Goal: Transaction & Acquisition: Purchase product/service

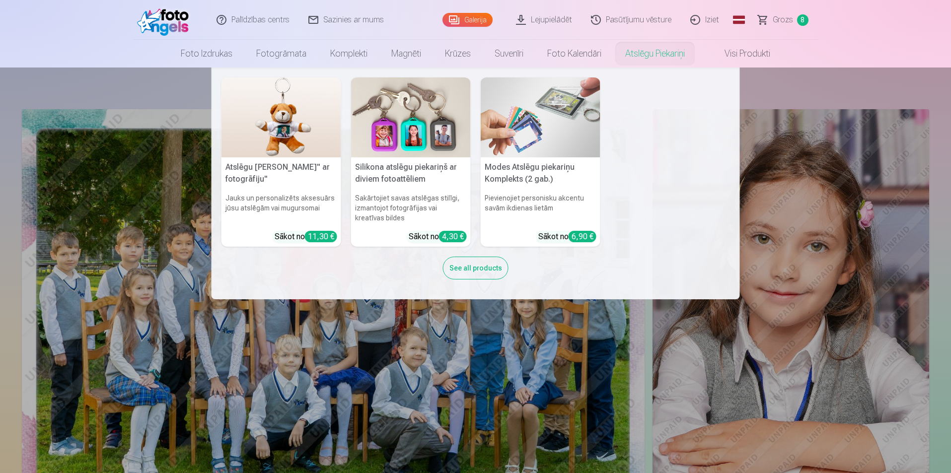
click at [803, 179] on nav "Atslēgu piekariņš Lācītis" ar fotogrāfiju" Jauks un personalizēts aksesuārs jūs…" at bounding box center [475, 184] width 951 height 232
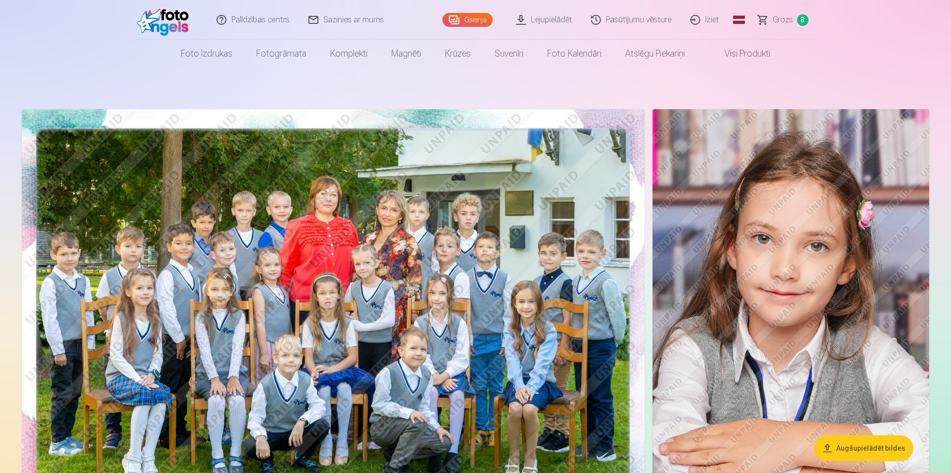
click at [808, 43] on nav "Foto izdrukas Augstas kvalitātes fotoattēlu izdrukas 210 gsm papīrs, piesātināt…" at bounding box center [475, 54] width 951 height 28
click at [792, 22] on span "Grozs" at bounding box center [783, 20] width 20 height 12
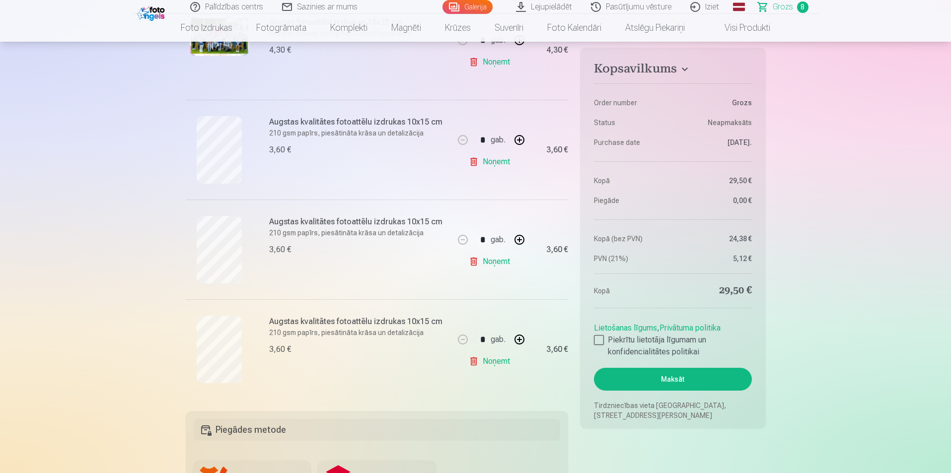
scroll to position [646, 0]
click at [594, 344] on div at bounding box center [599, 340] width 10 height 10
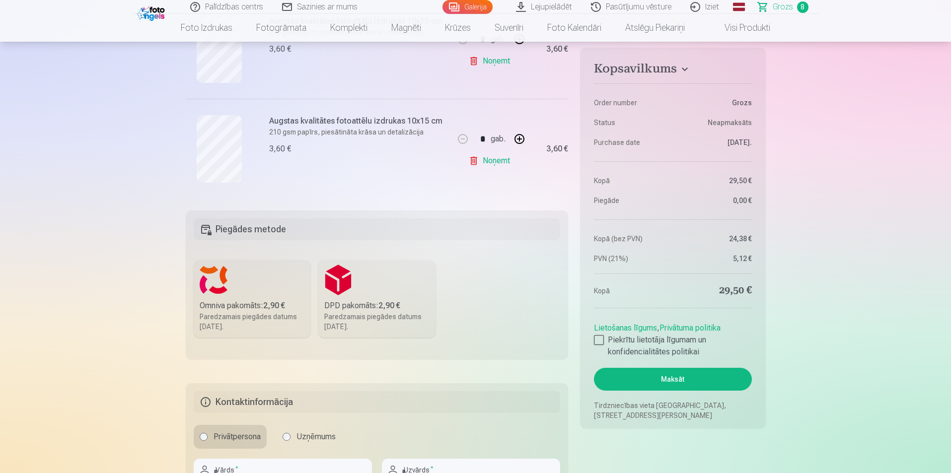
scroll to position [944, 0]
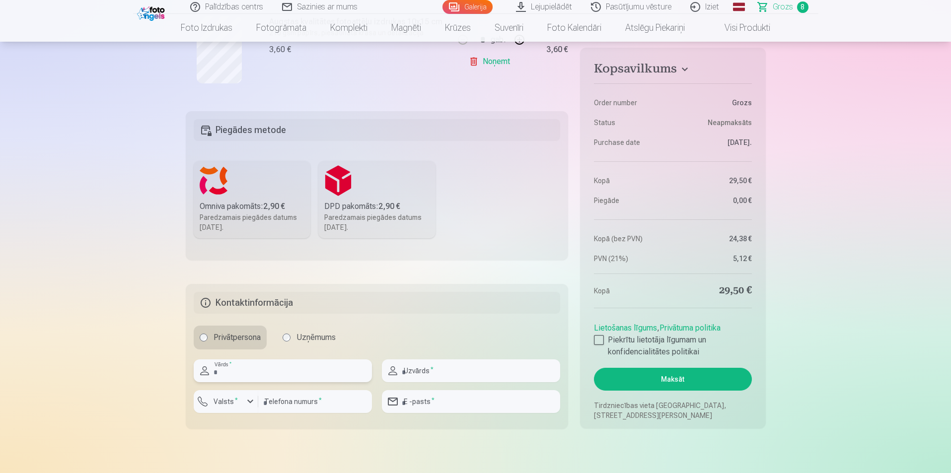
click at [268, 373] on input "text" at bounding box center [283, 371] width 178 height 23
type input "****"
type input "*******"
type input "********"
type input "**********"
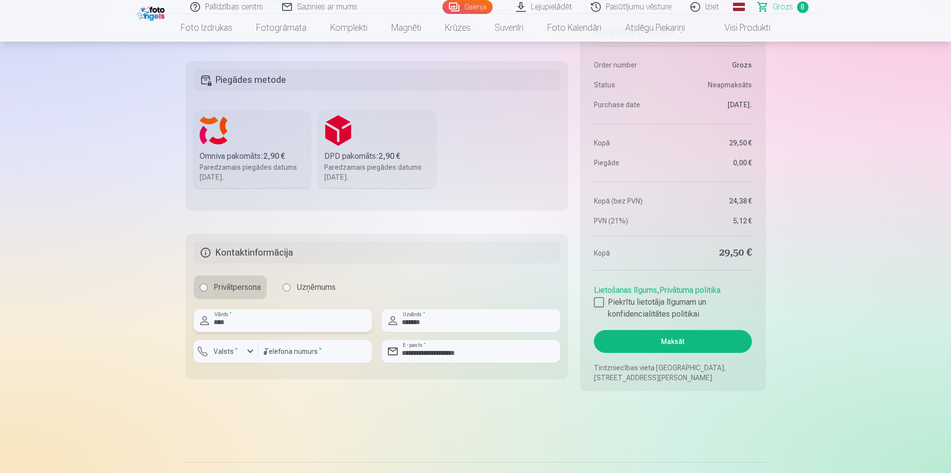
scroll to position [994, 0]
click at [648, 342] on button "Maksāt" at bounding box center [672, 342] width 157 height 23
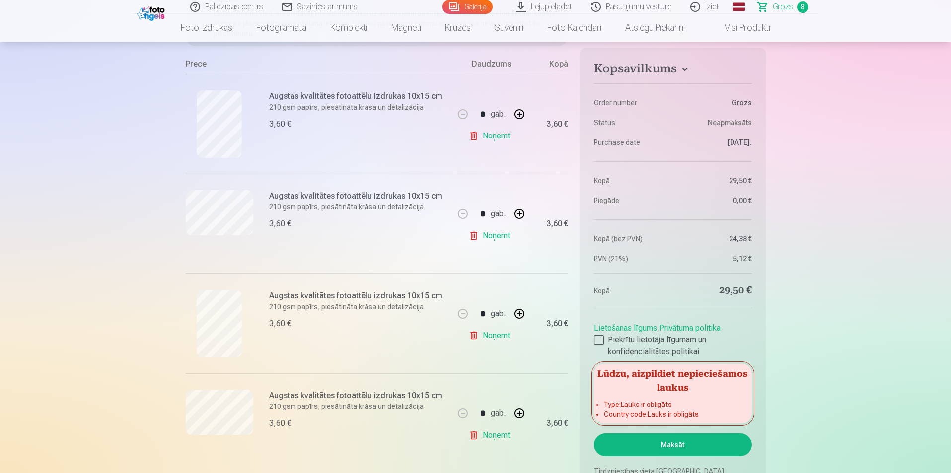
scroll to position [0, 0]
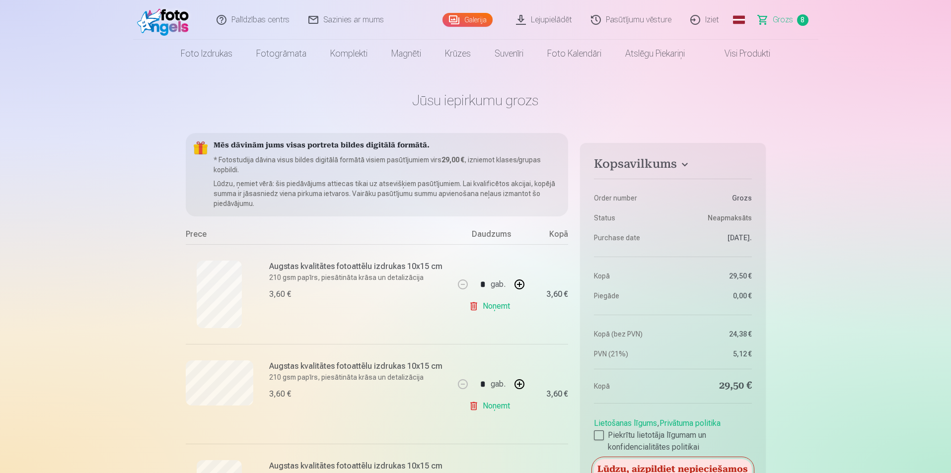
click at [791, 18] on span "Grozs" at bounding box center [783, 20] width 20 height 12
click at [483, 22] on link "Galerija" at bounding box center [468, 20] width 50 height 14
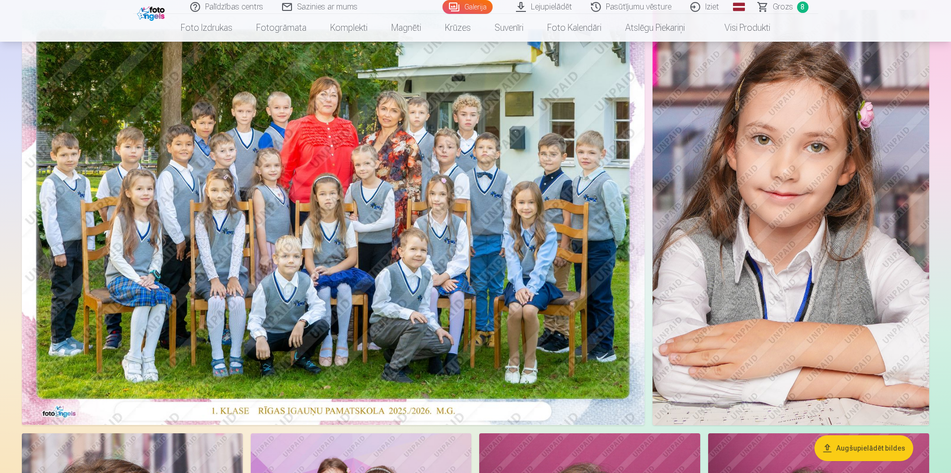
scroll to position [199, 0]
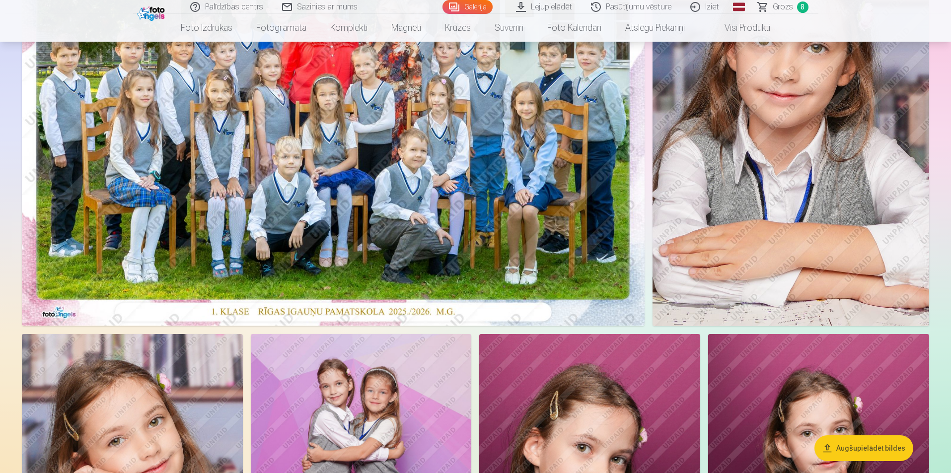
click at [753, 217] on img at bounding box center [791, 119] width 277 height 416
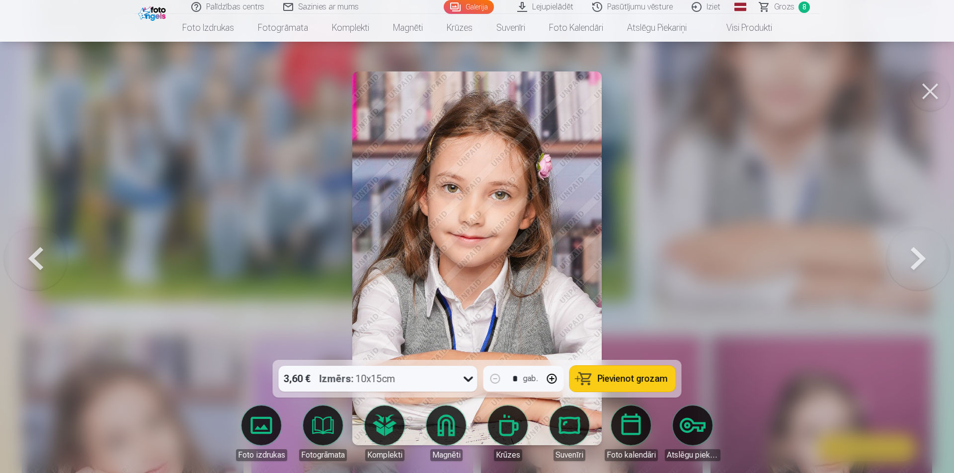
click at [603, 382] on span "Pievienot grozam" at bounding box center [633, 379] width 70 height 9
click at [916, 92] on button at bounding box center [930, 92] width 40 height 40
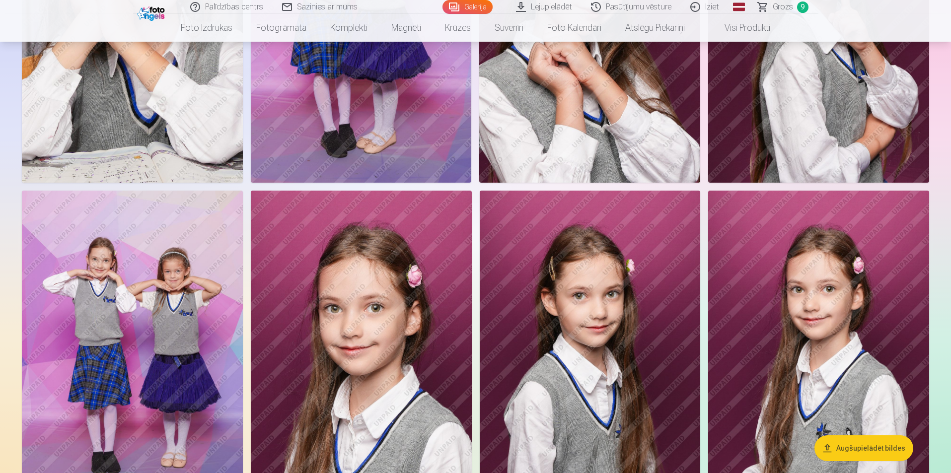
scroll to position [745, 0]
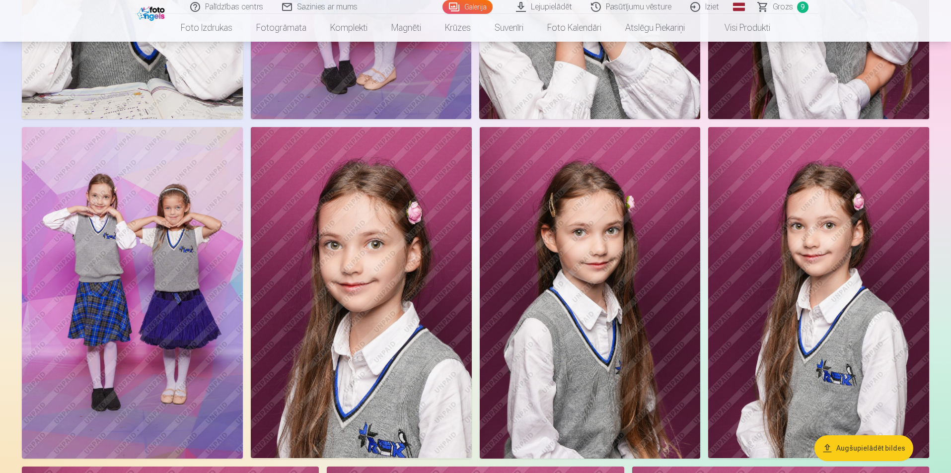
click at [225, 155] on img at bounding box center [132, 292] width 221 height 331
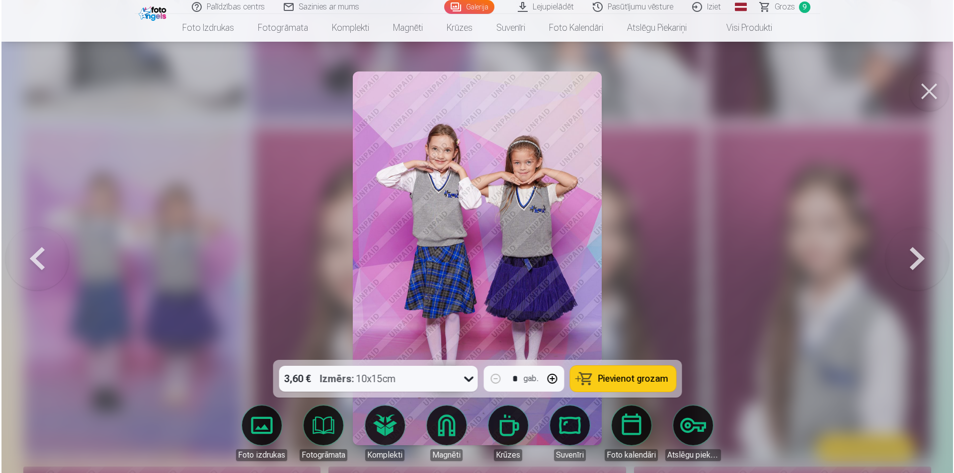
scroll to position [746, 0]
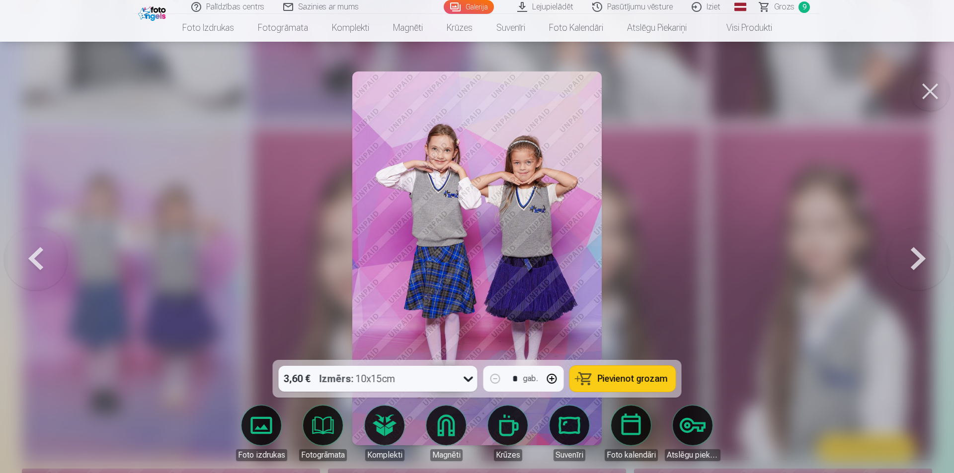
click at [638, 378] on span "Pievienot grozam" at bounding box center [633, 379] width 70 height 9
click at [934, 92] on button at bounding box center [930, 92] width 40 height 40
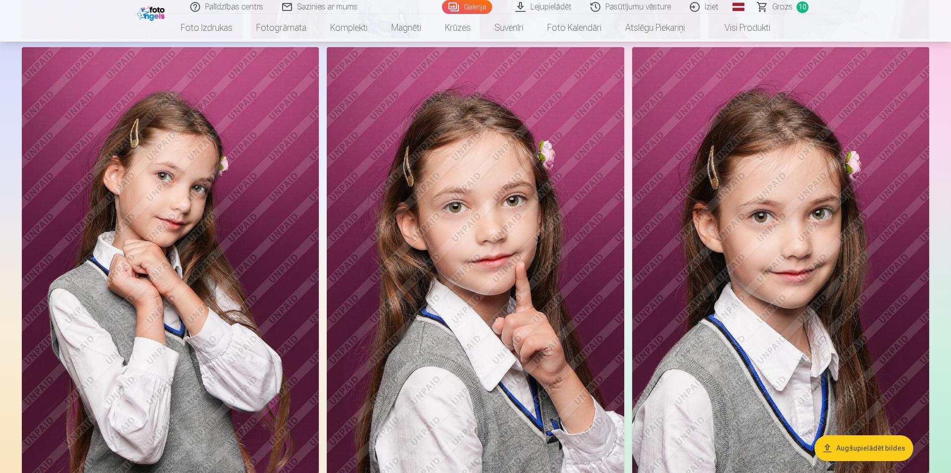
scroll to position [1093, 0]
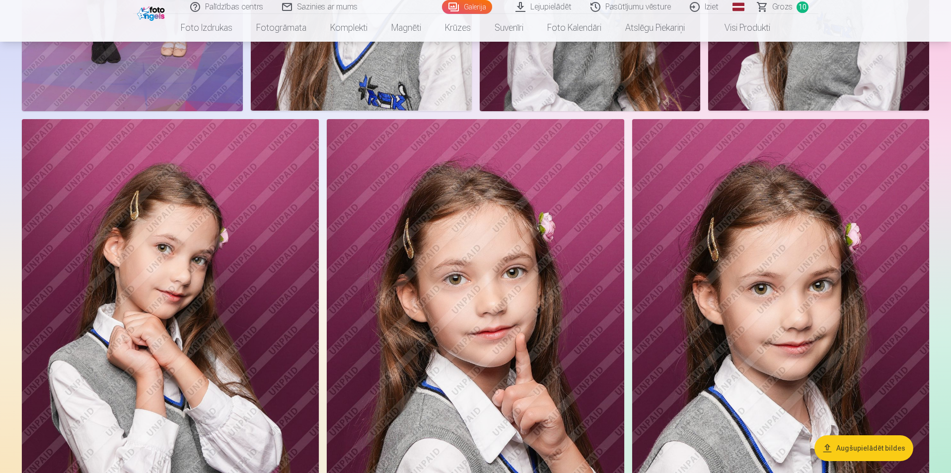
click at [610, 136] on img at bounding box center [475, 342] width 297 height 446
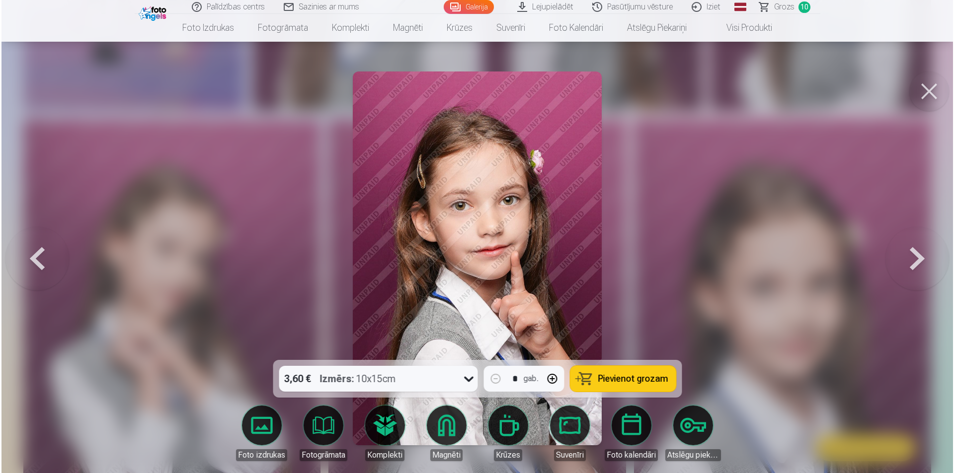
scroll to position [1095, 0]
click at [648, 376] on span "Pievienot grozam" at bounding box center [633, 379] width 70 height 9
click at [926, 87] on button at bounding box center [930, 92] width 40 height 40
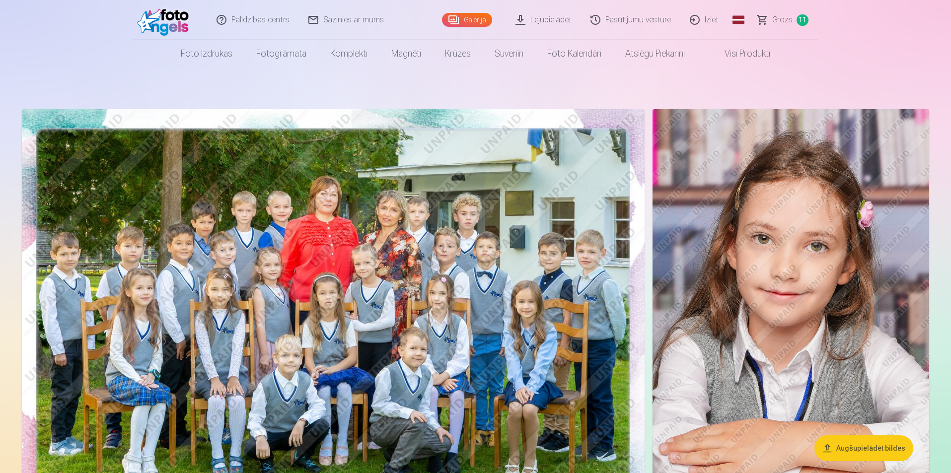
click at [782, 17] on span "Grozs" at bounding box center [783, 20] width 20 height 12
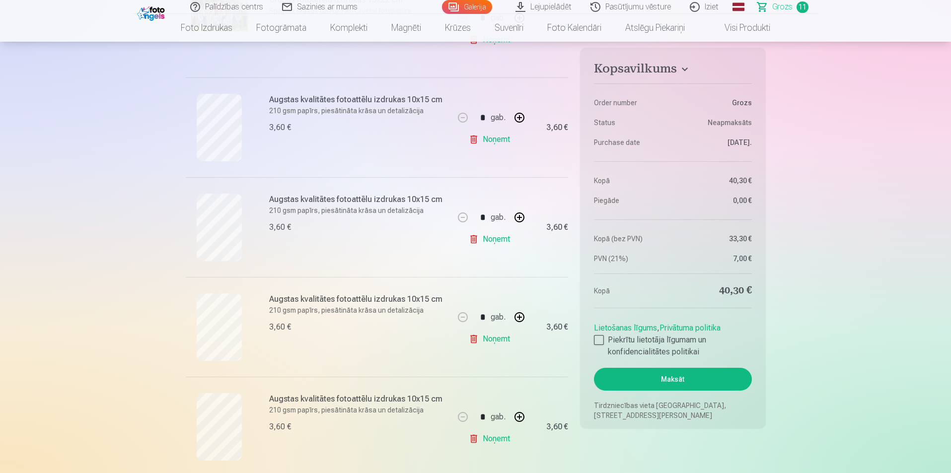
scroll to position [696, 0]
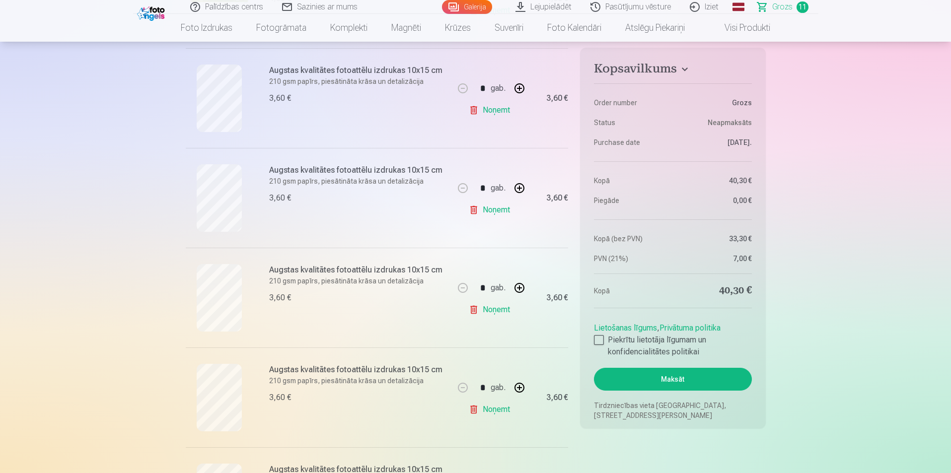
click at [503, 310] on link "Noņemt" at bounding box center [491, 310] width 45 height 20
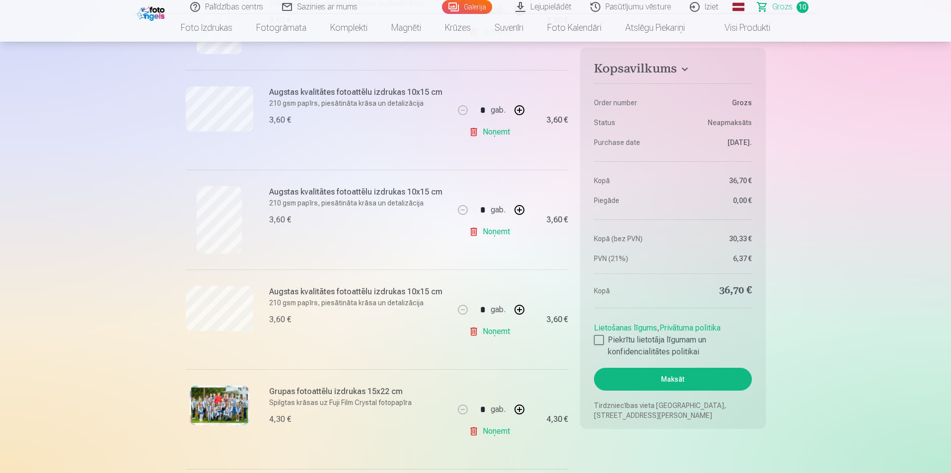
scroll to position [248, 0]
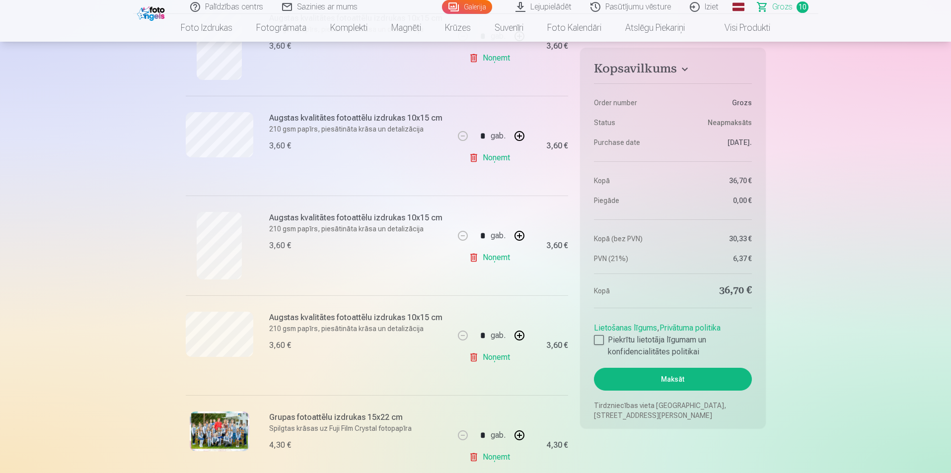
click at [503, 359] on link "Noņemt" at bounding box center [491, 358] width 45 height 20
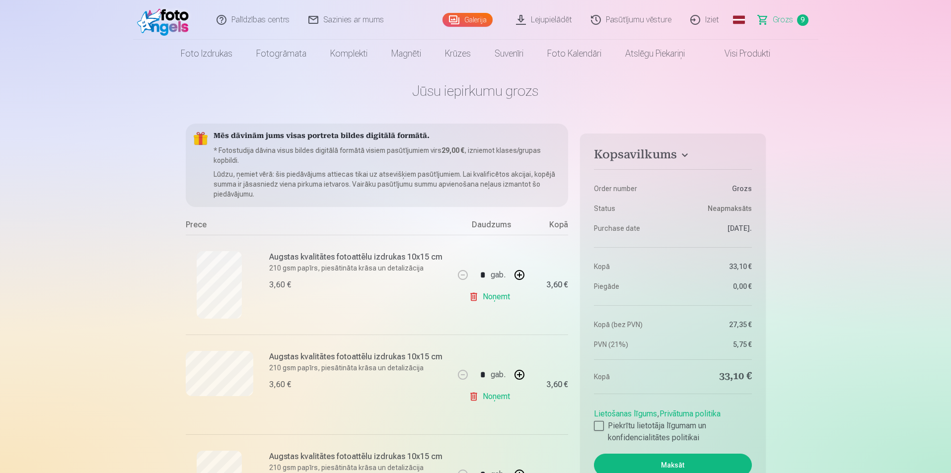
scroll to position [0, 0]
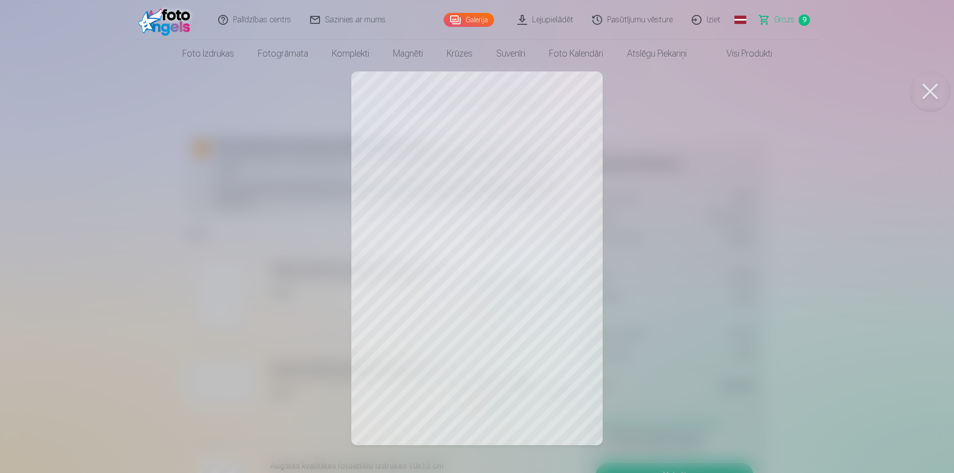
click at [932, 91] on button at bounding box center [930, 92] width 40 height 40
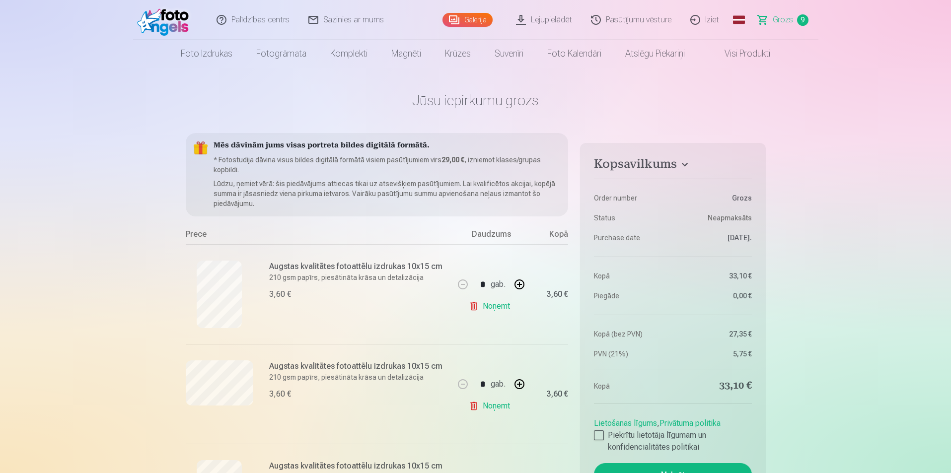
click at [478, 18] on link "Galerija" at bounding box center [468, 20] width 50 height 14
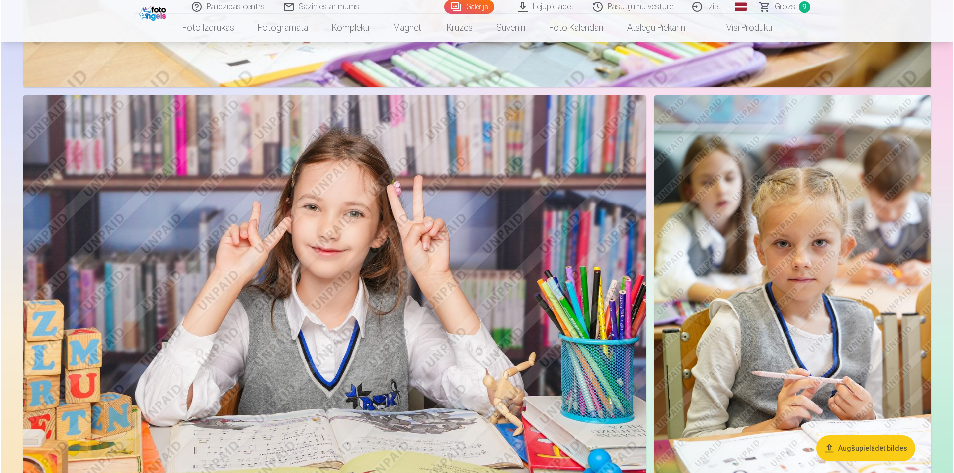
scroll to position [4968, 0]
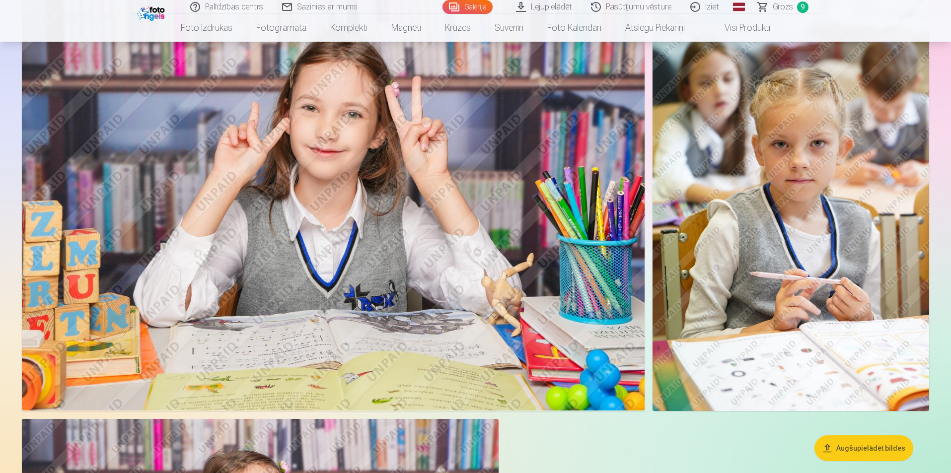
click at [297, 212] on img at bounding box center [333, 203] width 623 height 415
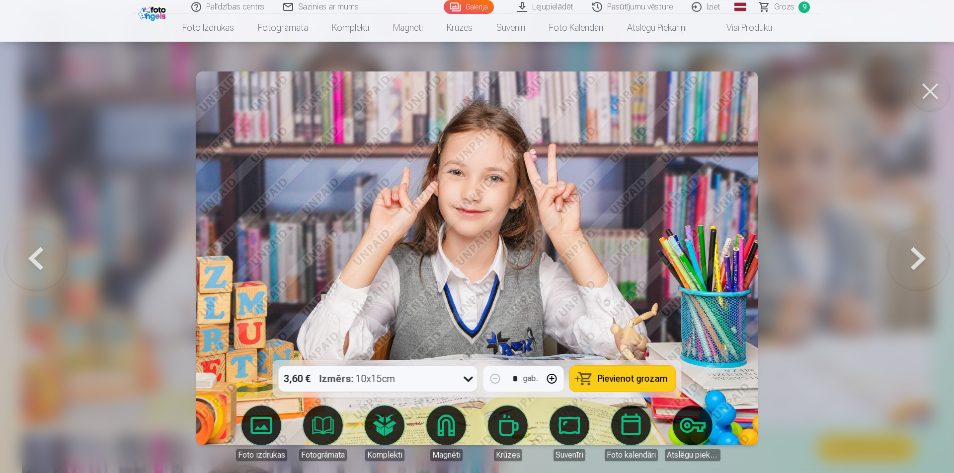
click at [634, 383] on span "Pievienot grozam" at bounding box center [633, 379] width 70 height 9
click at [781, 6] on span "Grozs" at bounding box center [784, 7] width 20 height 12
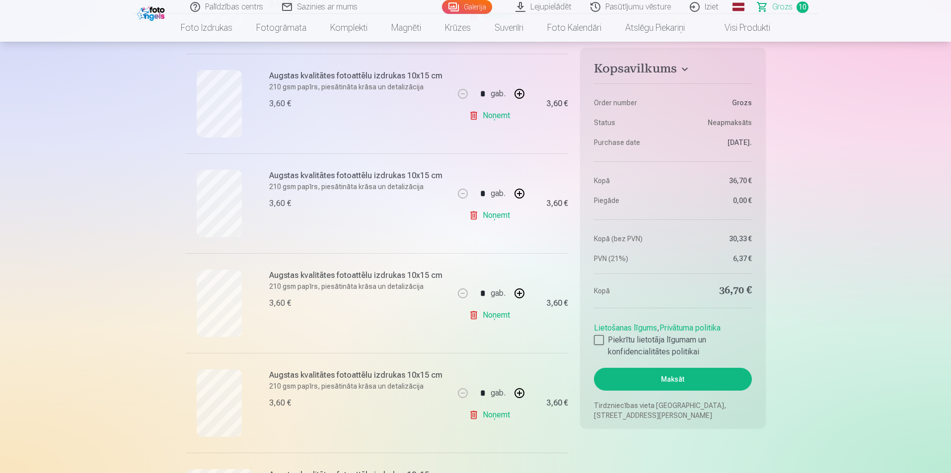
scroll to position [696, 0]
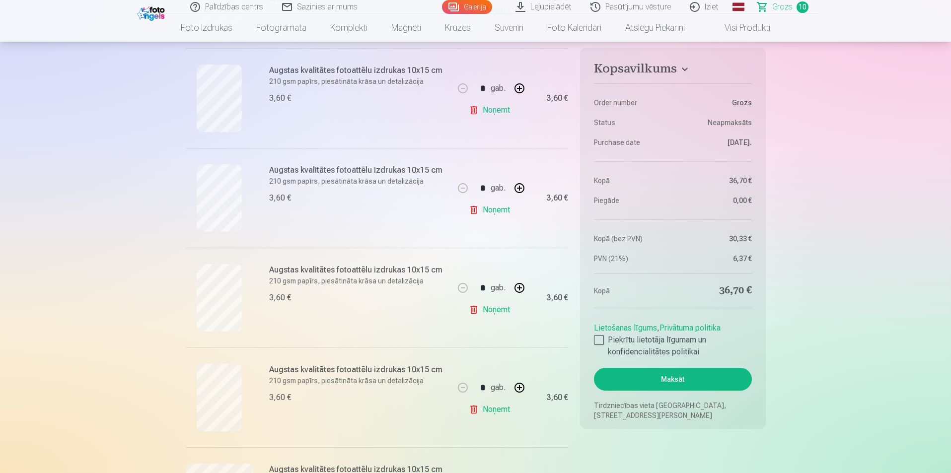
click at [502, 310] on link "Noņemt" at bounding box center [491, 310] width 45 height 20
click at [502, 210] on link "Noņemt" at bounding box center [491, 210] width 45 height 20
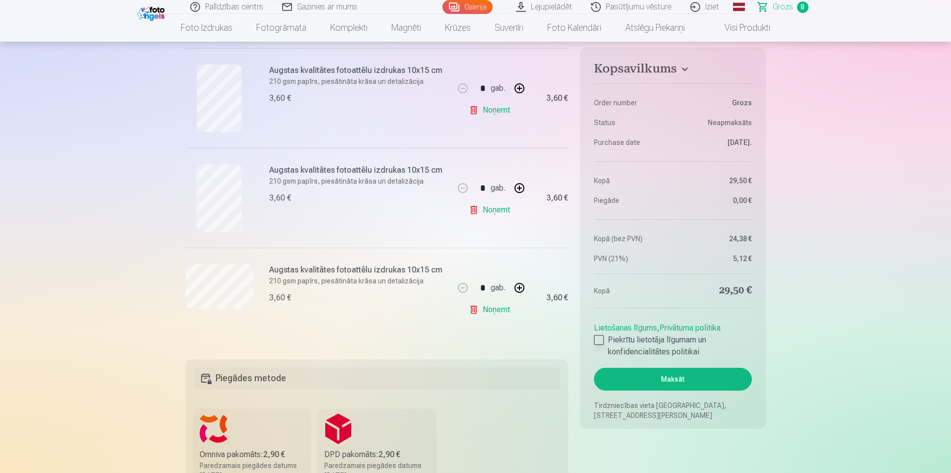
click at [600, 344] on div at bounding box center [599, 340] width 10 height 10
click at [633, 380] on button "Maksāt" at bounding box center [672, 379] width 157 height 23
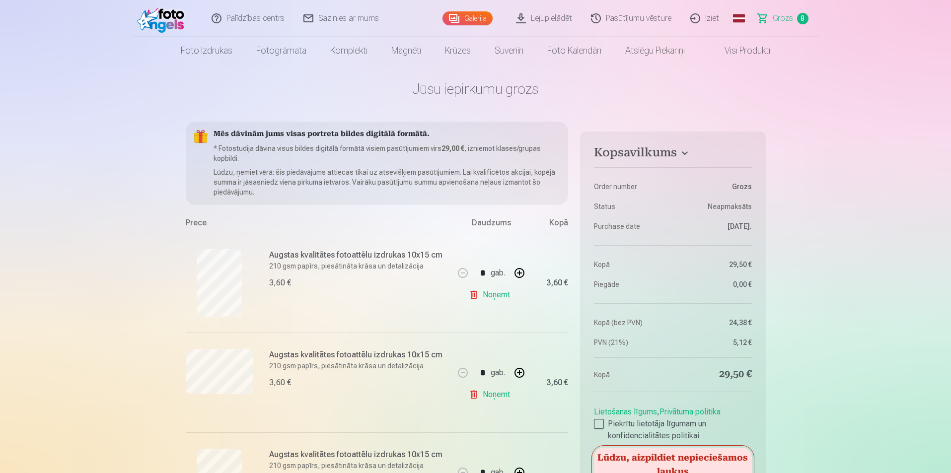
scroll to position [0, 0]
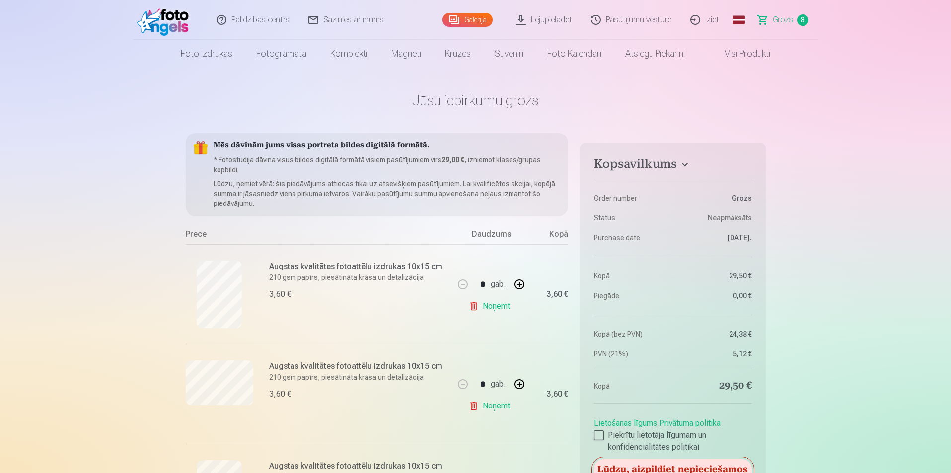
click at [786, 17] on span "Grozs" at bounding box center [783, 20] width 20 height 12
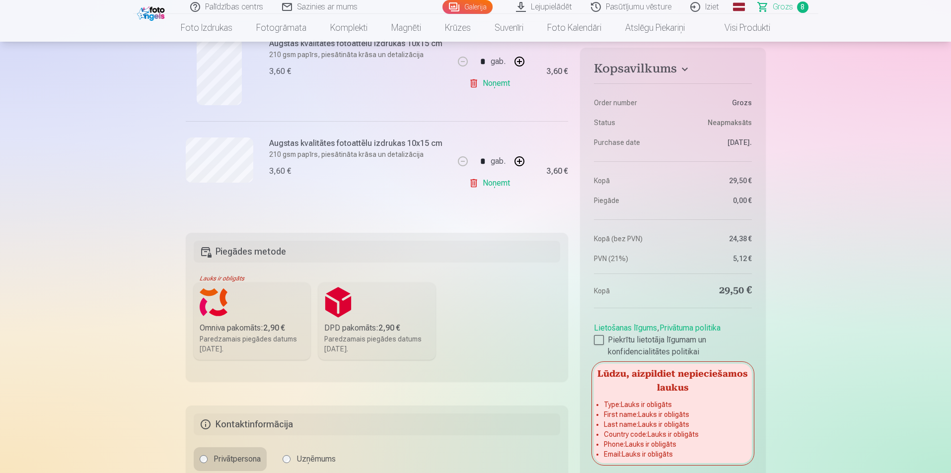
scroll to position [994, 0]
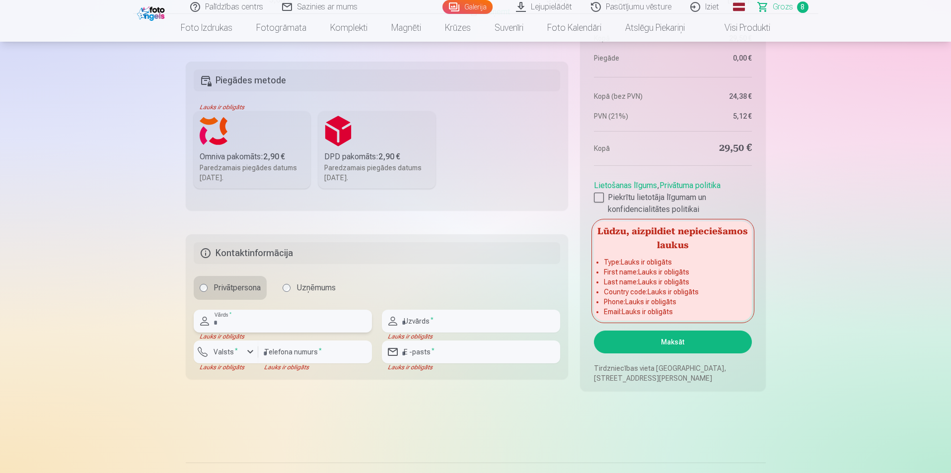
click at [241, 325] on input "text" at bounding box center [283, 321] width 178 height 23
type input "****"
type input "*******"
type input "********"
type input "**********"
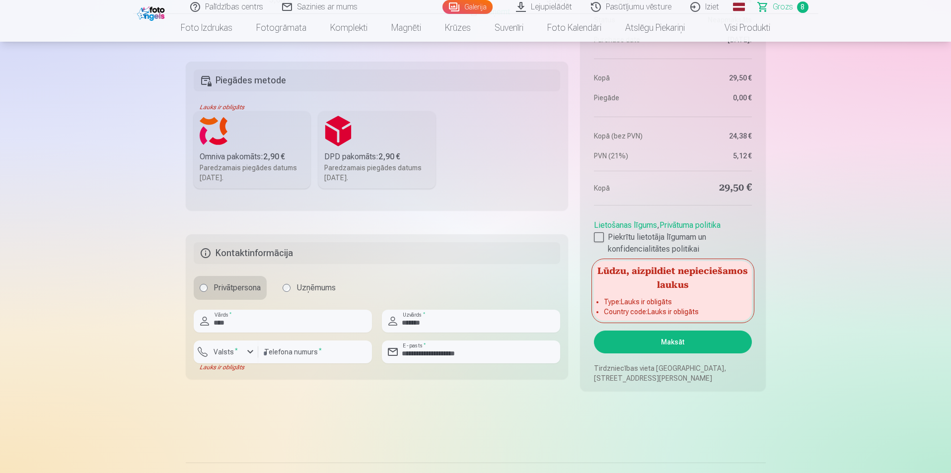
click at [661, 339] on button "Maksāt" at bounding box center [672, 342] width 157 height 23
click at [235, 360] on button "Valsts *" at bounding box center [226, 352] width 65 height 23
click at [250, 377] on li "+371 Latvija" at bounding box center [237, 376] width 71 height 20
click at [684, 342] on button "Maksāt" at bounding box center [672, 342] width 157 height 23
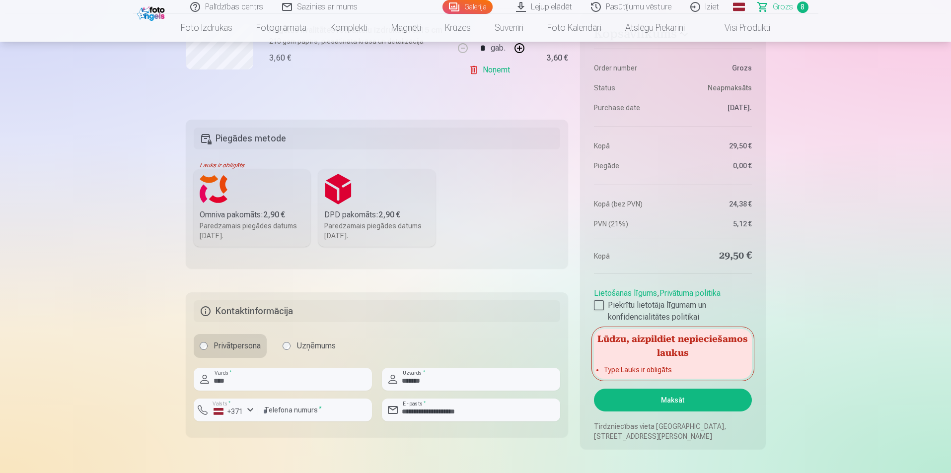
scroll to position [845, 0]
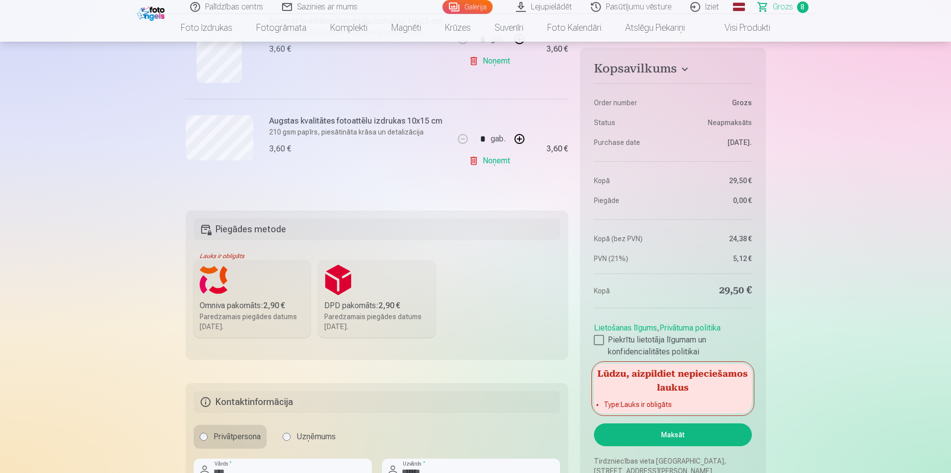
click at [266, 282] on label "Omniva pakomāts : 2,90 € Paredzamais piegādes datums [DATE]." at bounding box center [252, 299] width 117 height 78
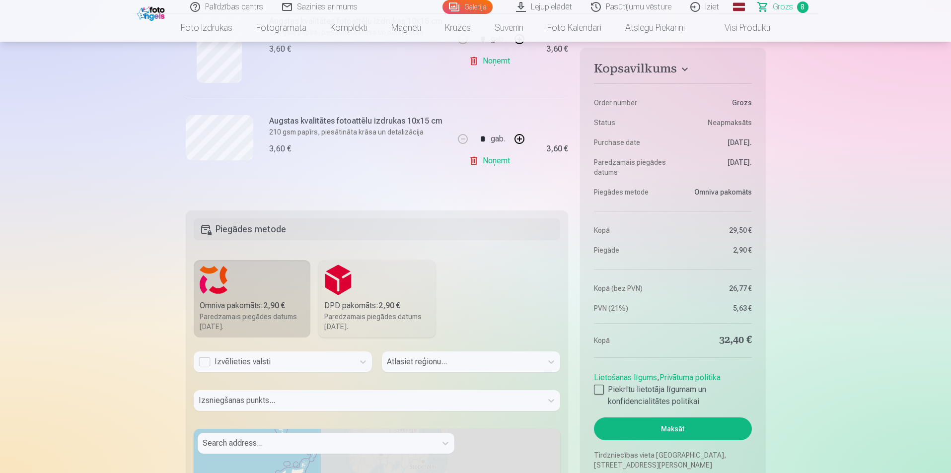
click at [251, 294] on label "Omniva pakomāts : 2,90 € Paredzamais piegādes datums [DATE]." at bounding box center [252, 299] width 117 height 78
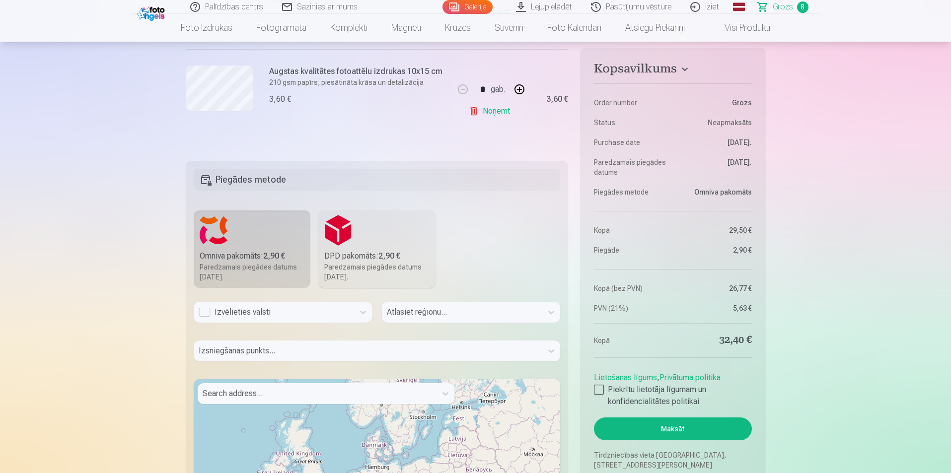
click at [260, 316] on div "Izvēlieties valsti" at bounding box center [274, 313] width 151 height 12
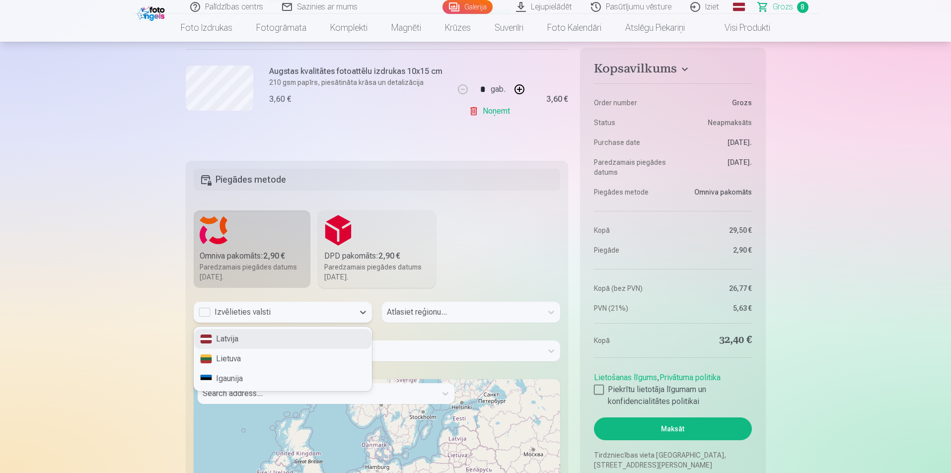
click at [242, 333] on div "Latvija" at bounding box center [282, 339] width 177 height 20
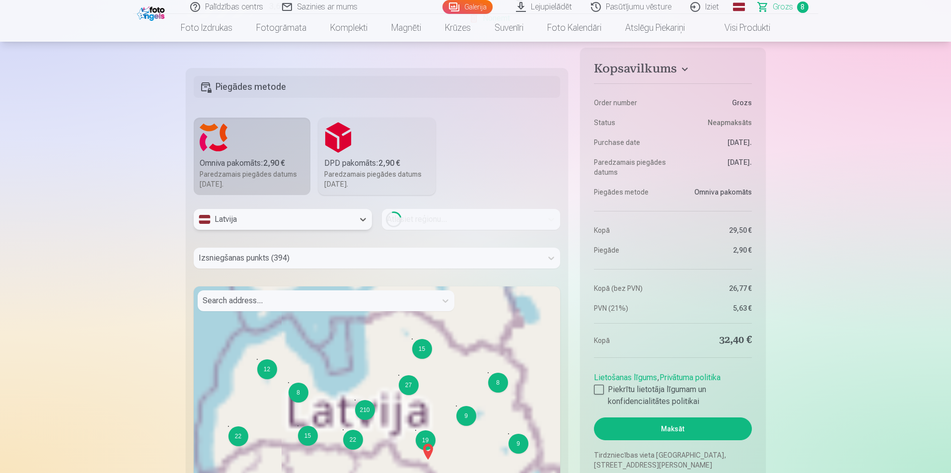
scroll to position [994, 0]
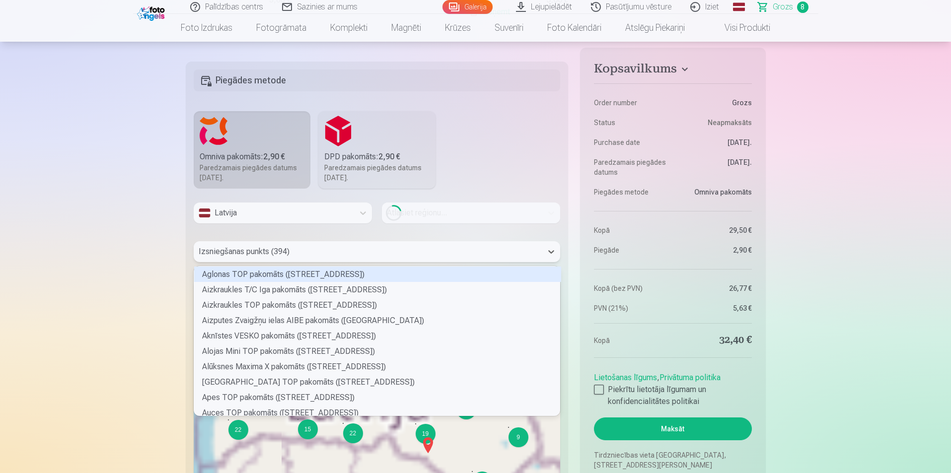
click at [323, 249] on div at bounding box center [368, 252] width 339 height 14
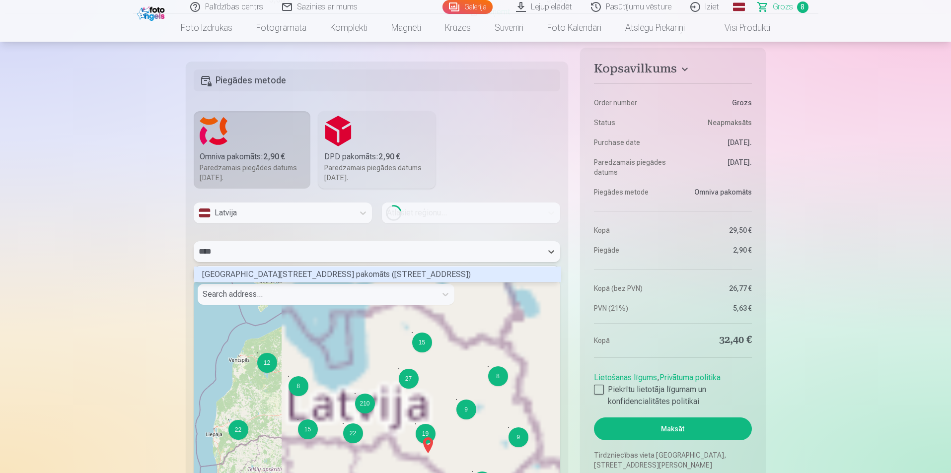
scroll to position [13, 363]
type input "******"
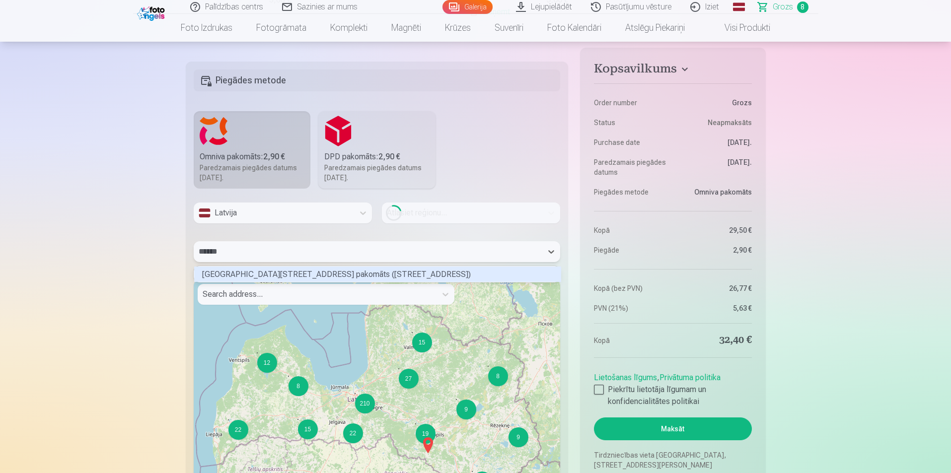
click at [301, 276] on div "[GEOGRAPHIC_DATA][STREET_ADDRESS] pakomāts ([STREET_ADDRESS])" at bounding box center [377, 274] width 367 height 15
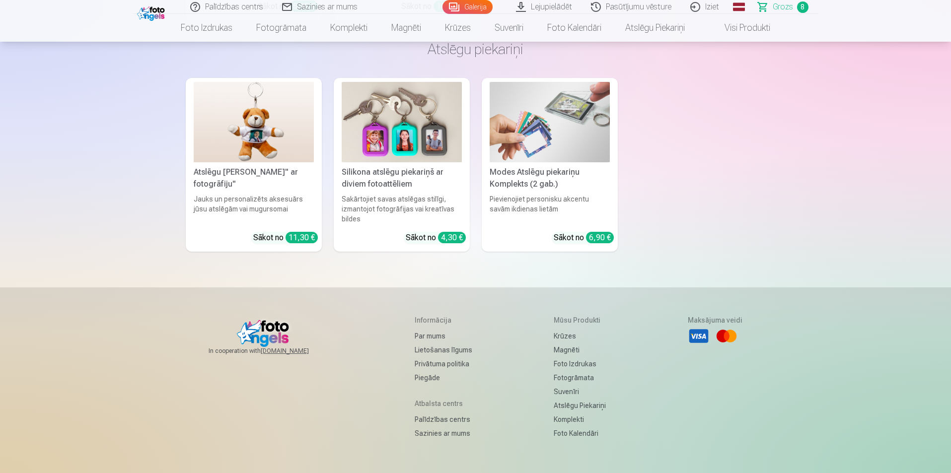
scroll to position [4472, 0]
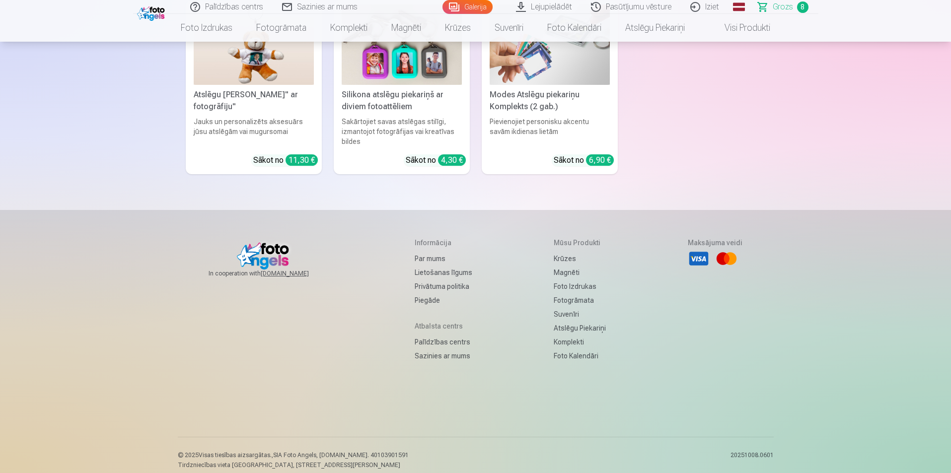
drag, startPoint x: 950, startPoint y: 448, endPoint x: 953, endPoint y: 45, distance: 402.4
click at [344, 5] on link "Sazinies ar mums" at bounding box center [320, 7] width 94 height 14
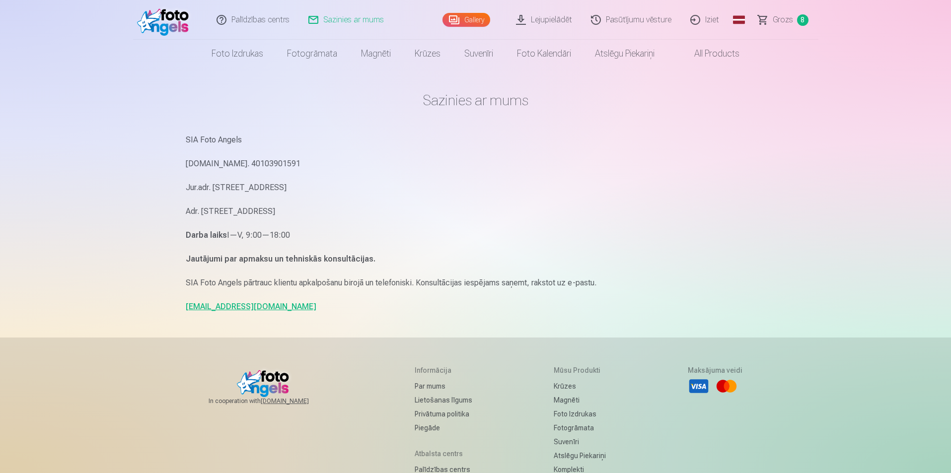
click at [781, 17] on span "Grozs" at bounding box center [783, 20] width 20 height 12
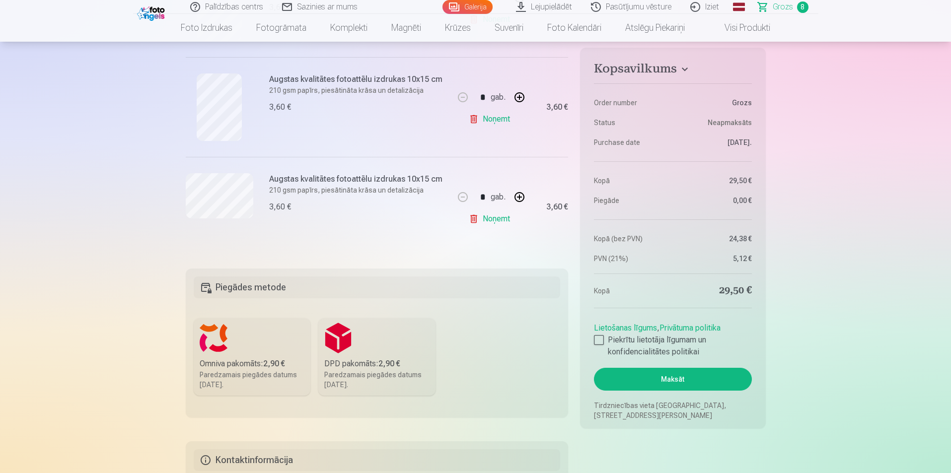
scroll to position [894, 0]
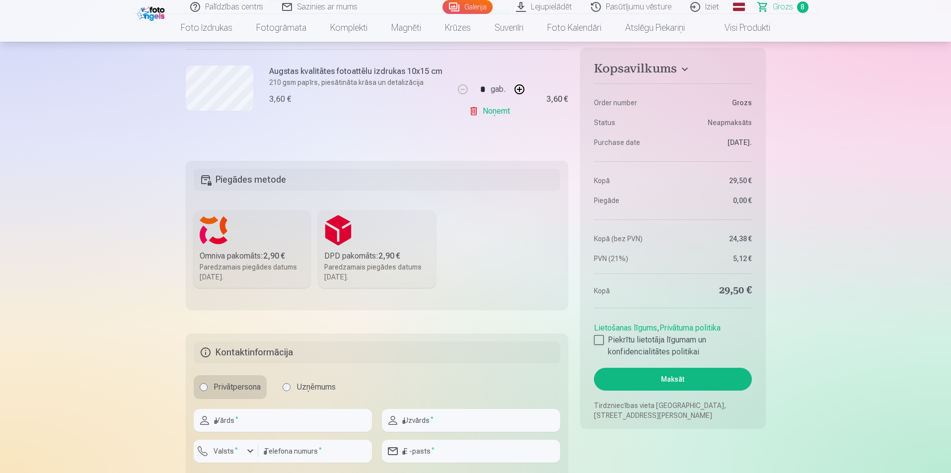
click at [263, 218] on label "Omniva pakomāts : 2,90 € Paredzamais piegādes datums [DATE]." at bounding box center [252, 250] width 117 height 78
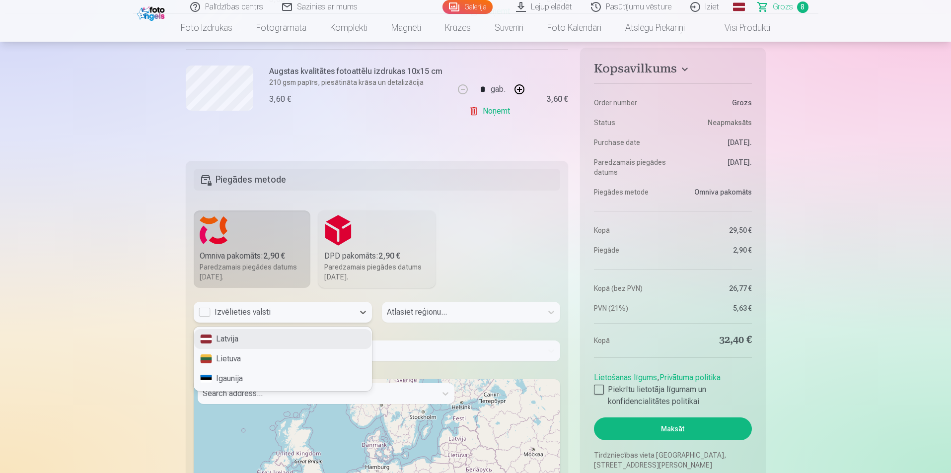
click at [298, 315] on div "Izvēlieties valsti" at bounding box center [274, 313] width 151 height 12
click at [287, 340] on div "Latvija" at bounding box center [282, 339] width 177 height 20
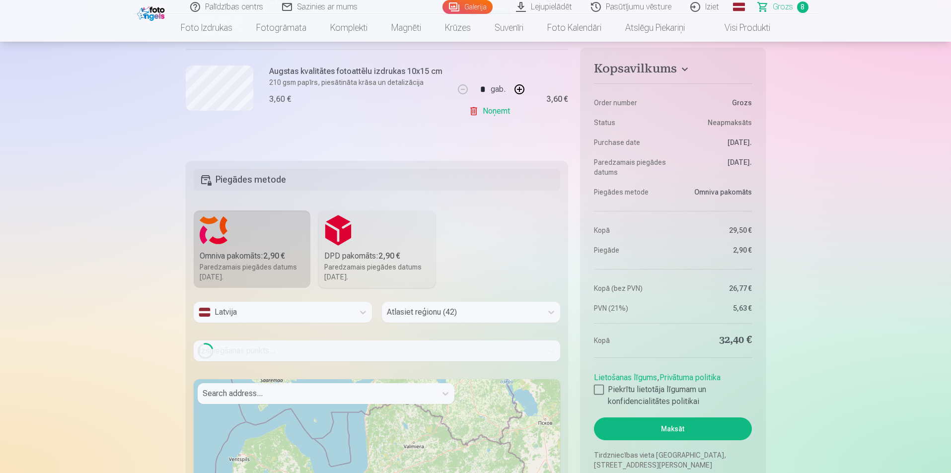
click at [318, 349] on div "Loading..." at bounding box center [377, 351] width 367 height 21
click at [303, 353] on div "Loading..." at bounding box center [377, 351] width 367 height 21
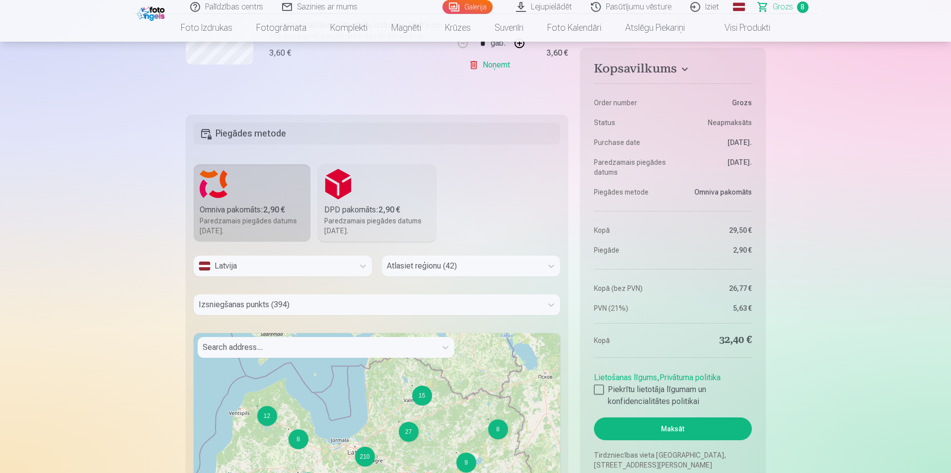
click at [272, 315] on div "Izsniegšanas punkts (394)" at bounding box center [377, 305] width 367 height 21
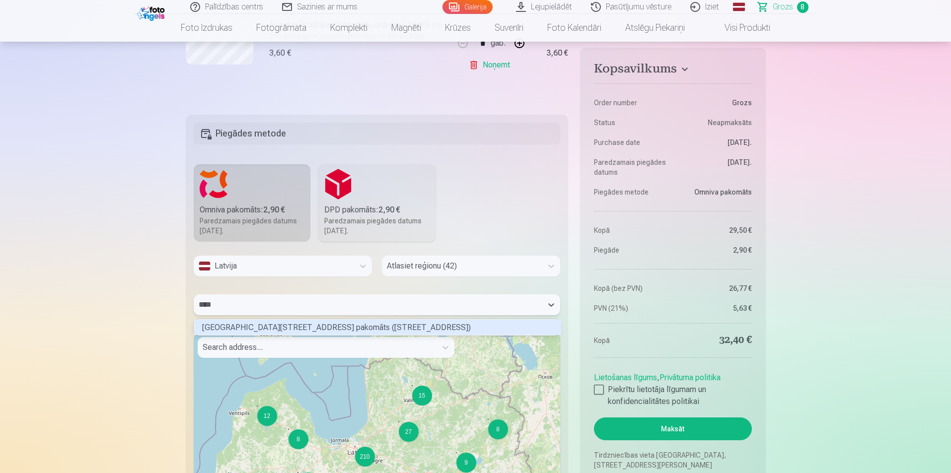
scroll to position [13, 363]
type input "*****"
click at [267, 327] on div "[GEOGRAPHIC_DATA][STREET_ADDRESS] pakomāts ([STREET_ADDRESS])" at bounding box center [377, 327] width 367 height 15
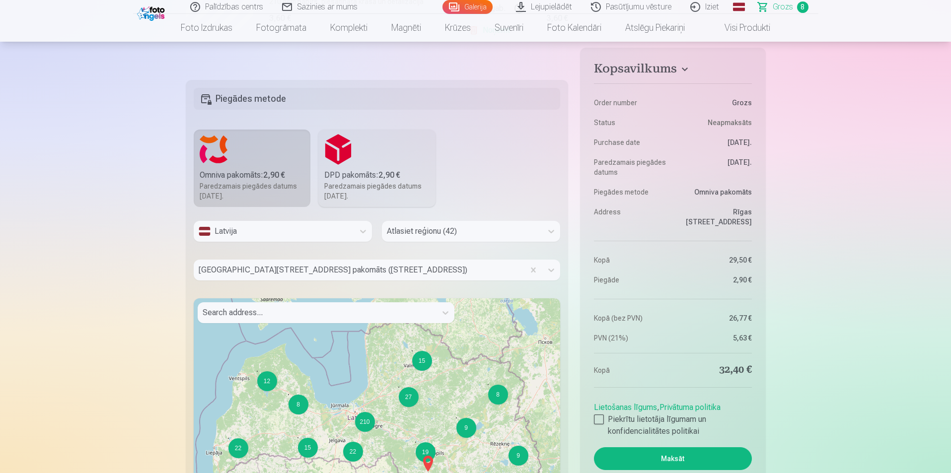
scroll to position [994, 0]
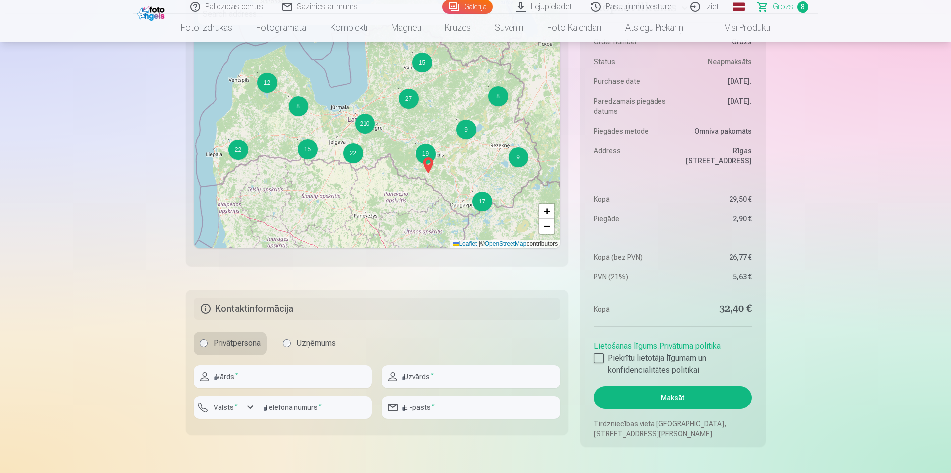
scroll to position [1292, 0]
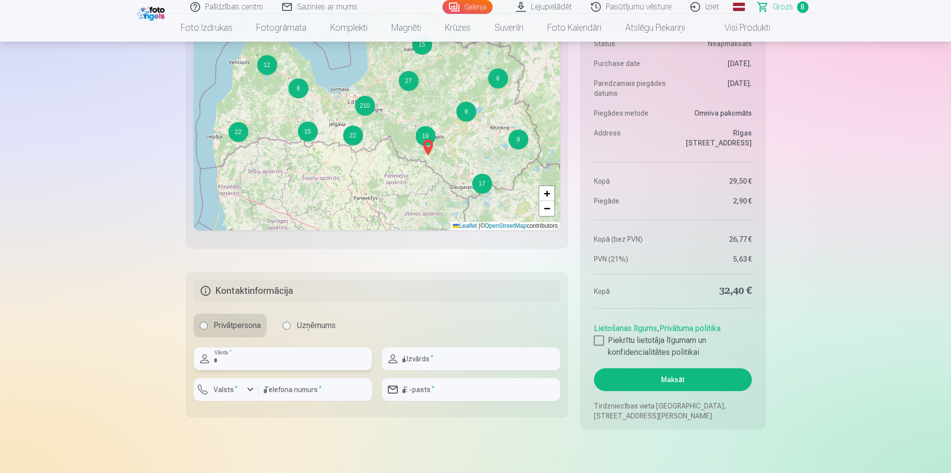
click at [247, 358] on input "text" at bounding box center [283, 359] width 178 height 23
type input "****"
type input "**********"
type input "*******"
type input "********"
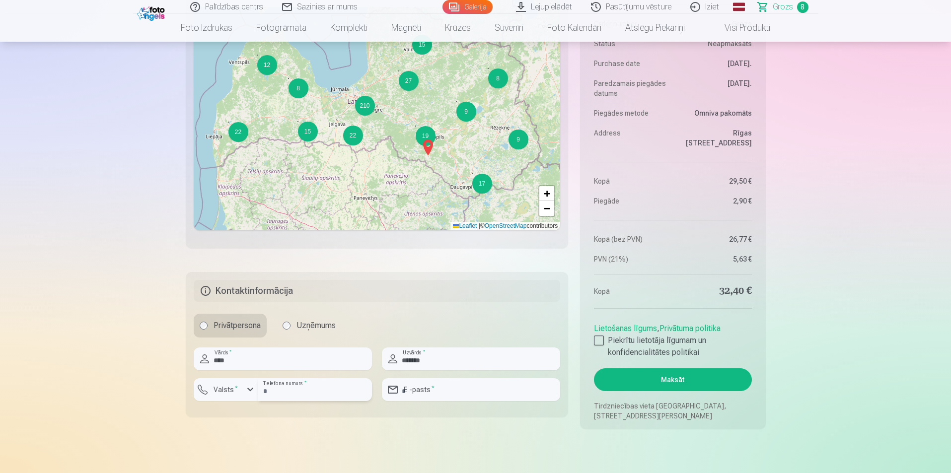
type input "**********"
click at [229, 390] on label "Valsts *" at bounding box center [226, 390] width 32 height 10
click at [232, 417] on div "+371" at bounding box center [232, 413] width 20 height 12
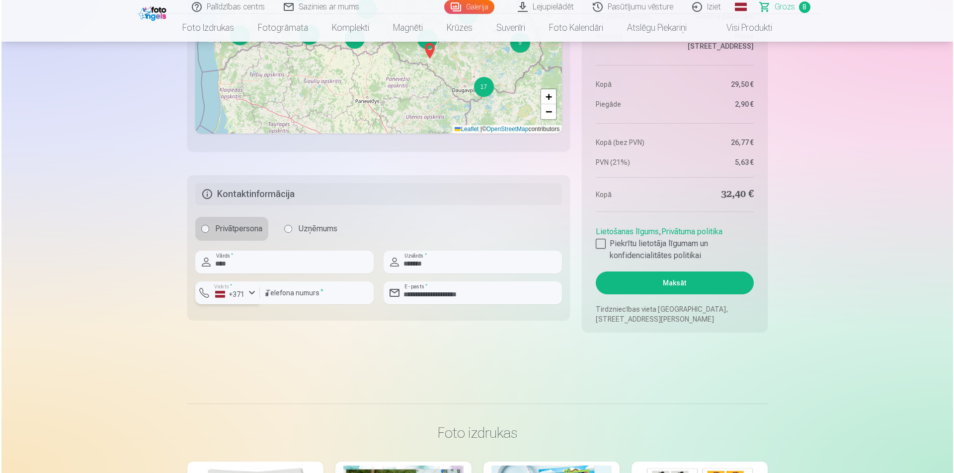
scroll to position [1391, 0]
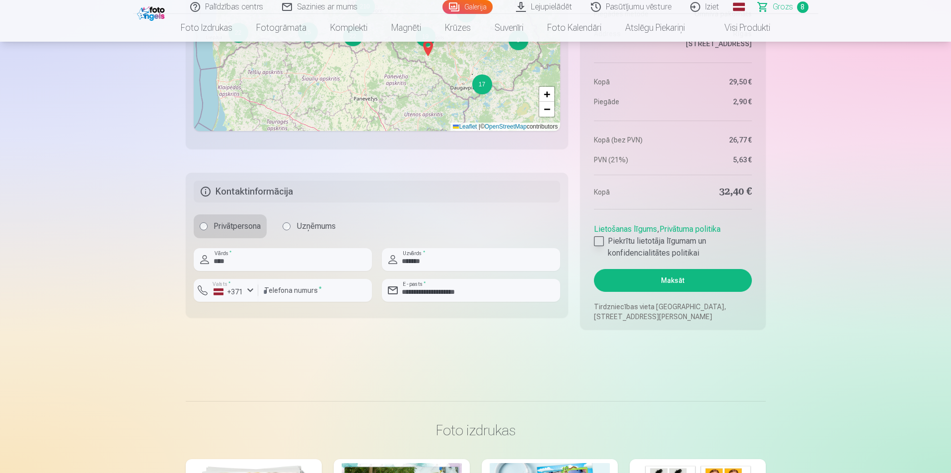
click at [597, 237] on div at bounding box center [599, 241] width 10 height 10
click at [628, 278] on button "Maksāt" at bounding box center [672, 280] width 157 height 23
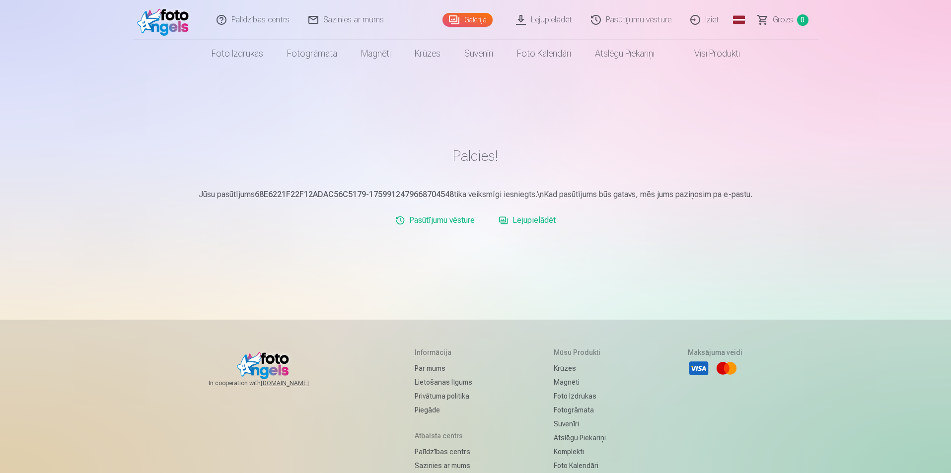
click at [555, 16] on link "Lejupielādēt" at bounding box center [544, 20] width 75 height 40
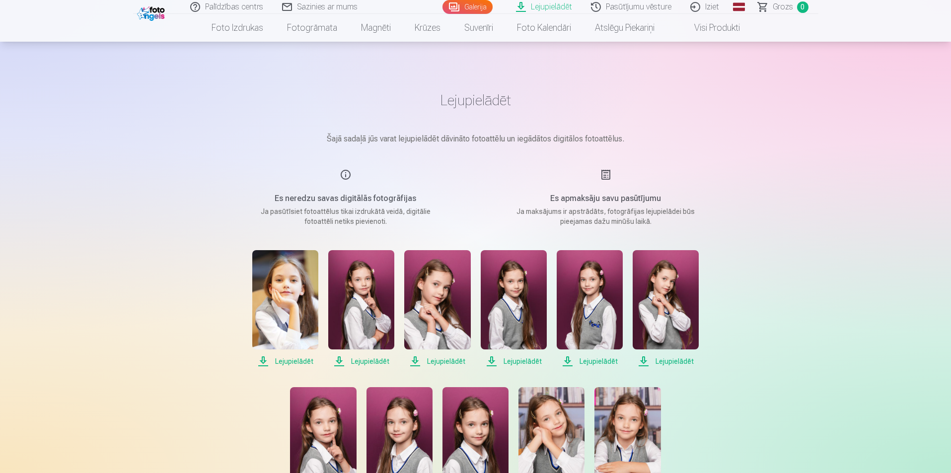
scroll to position [50, 0]
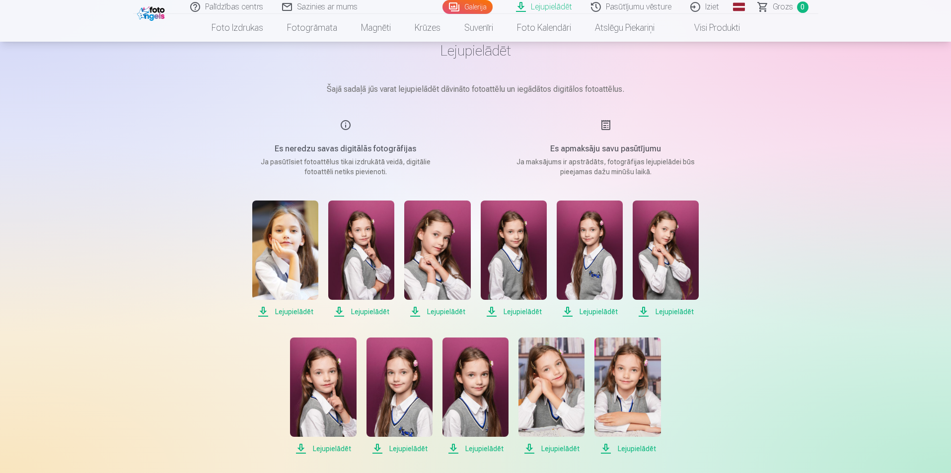
click at [296, 306] on span "Lejupielādēt" at bounding box center [285, 312] width 66 height 12
click at [372, 311] on span "Lejupielādēt" at bounding box center [361, 312] width 66 height 12
click at [453, 311] on span "Lejupielādēt" at bounding box center [437, 312] width 66 height 12
click at [530, 313] on span "Lejupielādēt" at bounding box center [514, 312] width 66 height 12
click at [589, 313] on span "Lejupielādēt" at bounding box center [590, 312] width 66 height 12
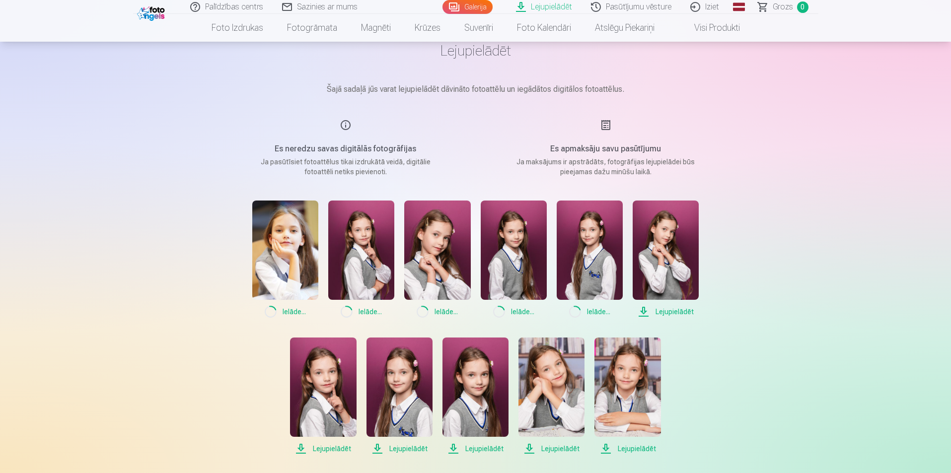
click at [670, 310] on span "Lejupielādēt" at bounding box center [666, 312] width 66 height 12
click at [340, 448] on span "Lejupielādēt" at bounding box center [323, 449] width 66 height 12
click at [405, 448] on span "Lejupielādēt" at bounding box center [400, 449] width 66 height 12
click at [480, 450] on span "Lejupielādēt" at bounding box center [476, 449] width 66 height 12
click at [559, 450] on span "Lejupielādēt" at bounding box center [552, 449] width 66 height 12
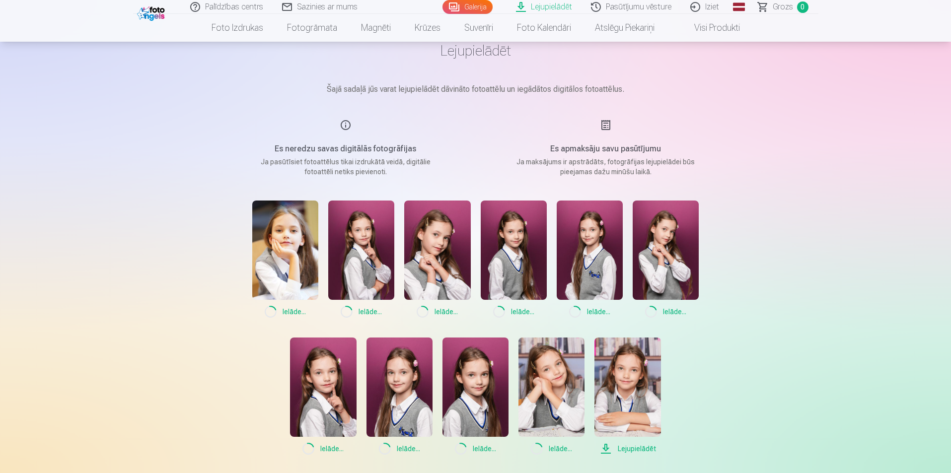
click at [628, 451] on span "Lejupielādēt" at bounding box center [628, 449] width 66 height 12
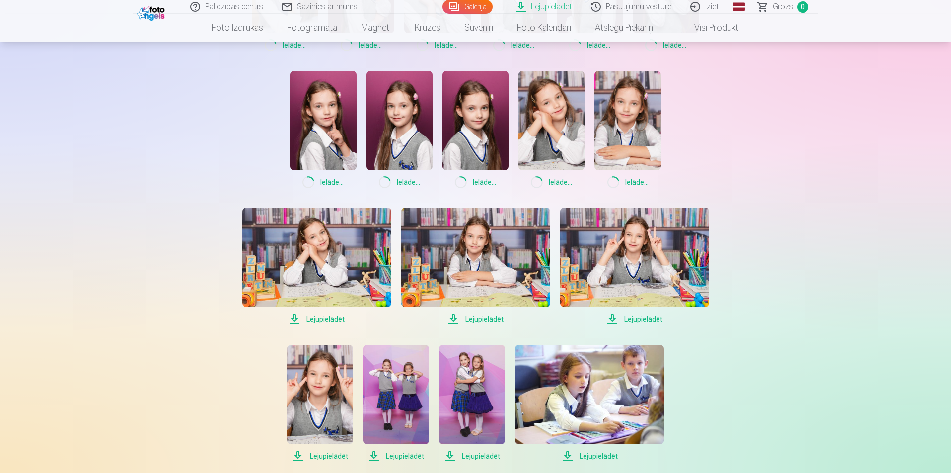
scroll to position [397, 0]
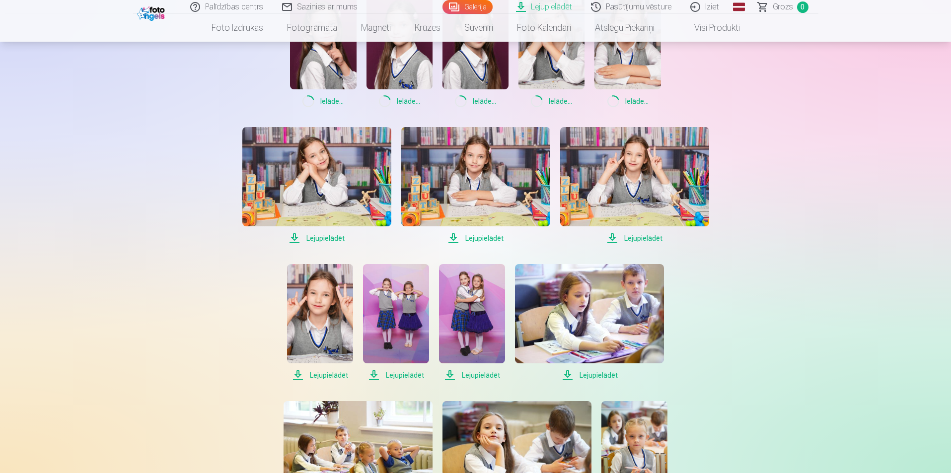
click at [318, 235] on span "Lejupielādēt" at bounding box center [316, 239] width 149 height 12
click at [475, 236] on span "Lejupielādēt" at bounding box center [475, 239] width 149 height 12
click at [638, 234] on span "Lejupielādēt" at bounding box center [634, 239] width 149 height 12
click at [323, 374] on span "Lejupielādēt" at bounding box center [320, 376] width 66 height 12
click at [404, 373] on span "Lejupielādēt" at bounding box center [396, 376] width 66 height 12
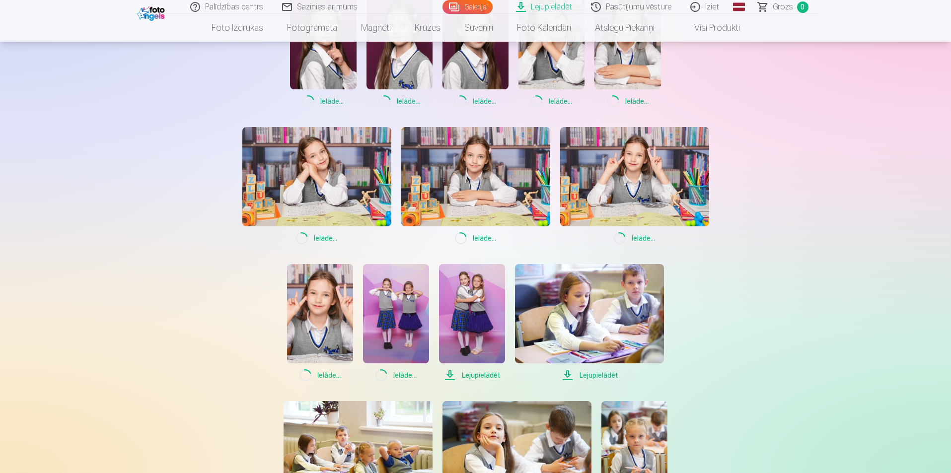
click at [488, 375] on span "Lejupielādēt" at bounding box center [472, 376] width 66 height 12
click at [609, 374] on span "Lejupielādēt" at bounding box center [589, 376] width 149 height 12
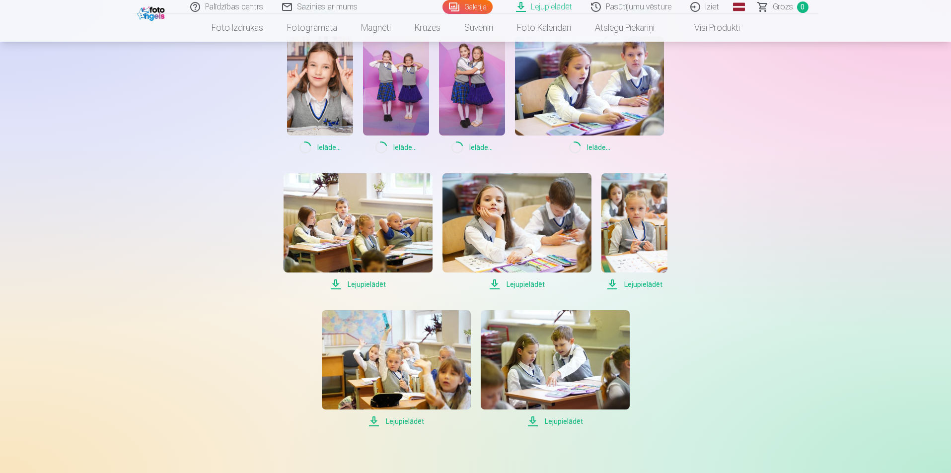
scroll to position [646, 0]
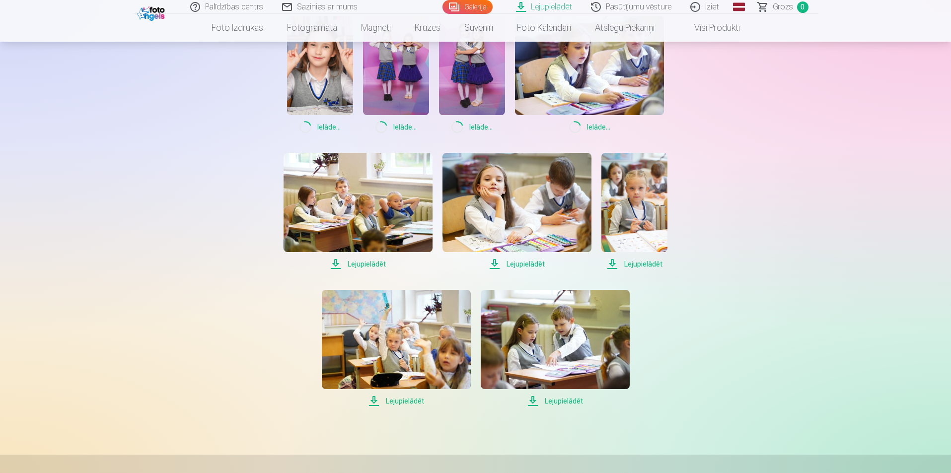
click at [363, 263] on span "Lejupielādēt" at bounding box center [358, 264] width 149 height 12
click at [405, 398] on span "Lejupielādēt" at bounding box center [396, 401] width 149 height 12
click at [564, 401] on span "Lejupielādēt" at bounding box center [555, 401] width 149 height 12
click at [514, 265] on span "Lejupielādēt" at bounding box center [517, 264] width 149 height 12
click at [632, 264] on span "Lejupielādēt" at bounding box center [635, 264] width 66 height 12
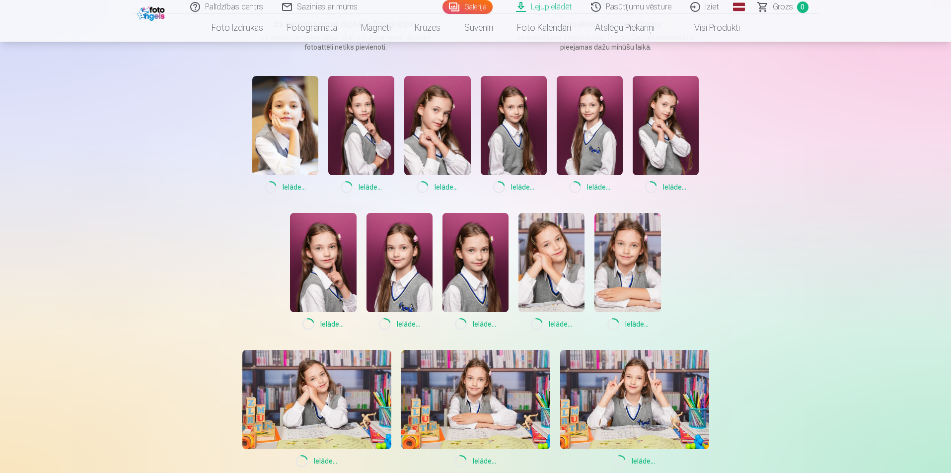
scroll to position [0, 0]
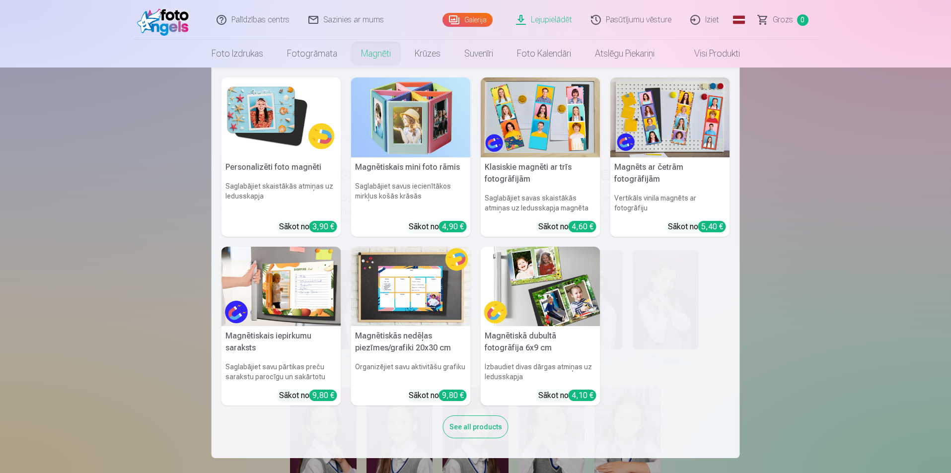
click at [397, 273] on img at bounding box center [411, 287] width 120 height 80
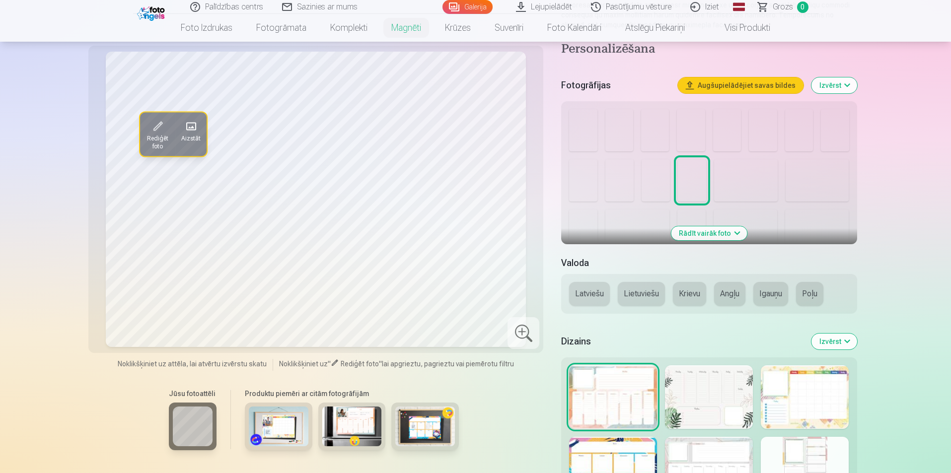
scroll to position [99, 0]
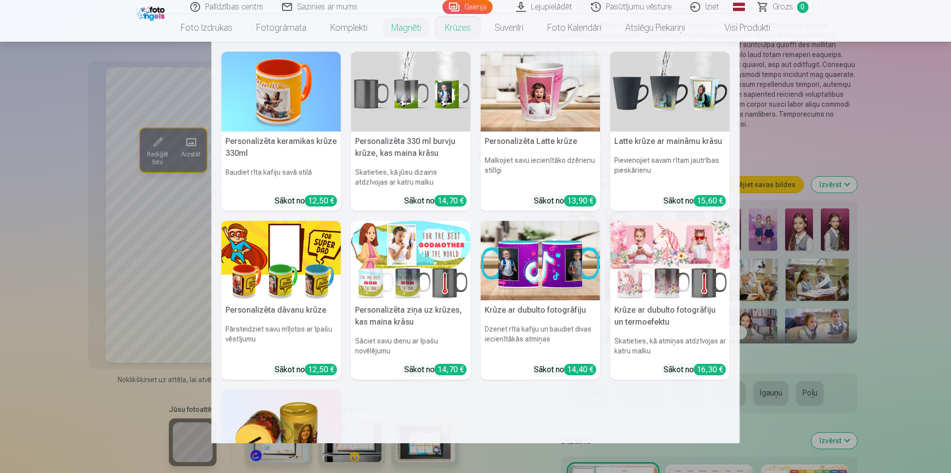
click at [466, 25] on link "Krūzes" at bounding box center [458, 28] width 50 height 28
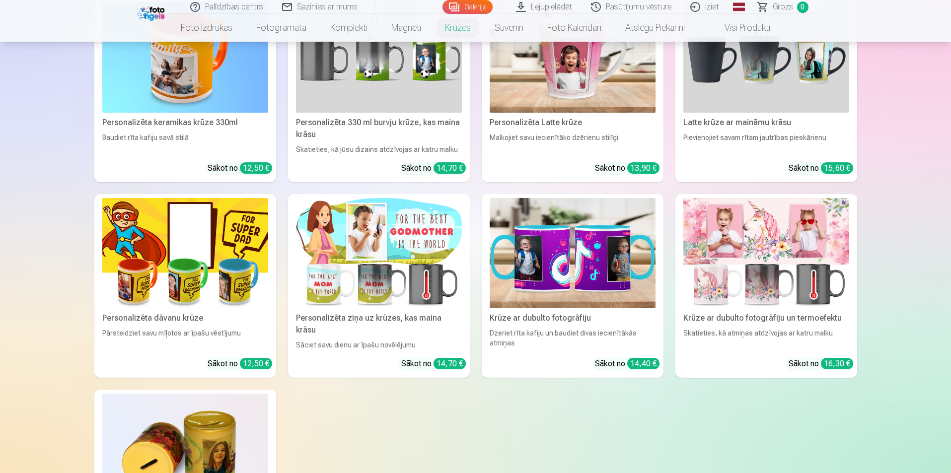
scroll to position [248, 0]
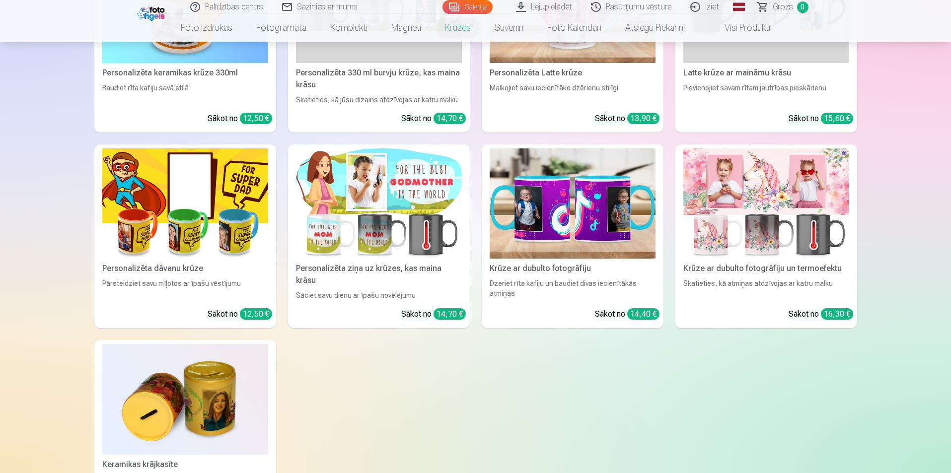
click at [778, 183] on img at bounding box center [767, 204] width 166 height 111
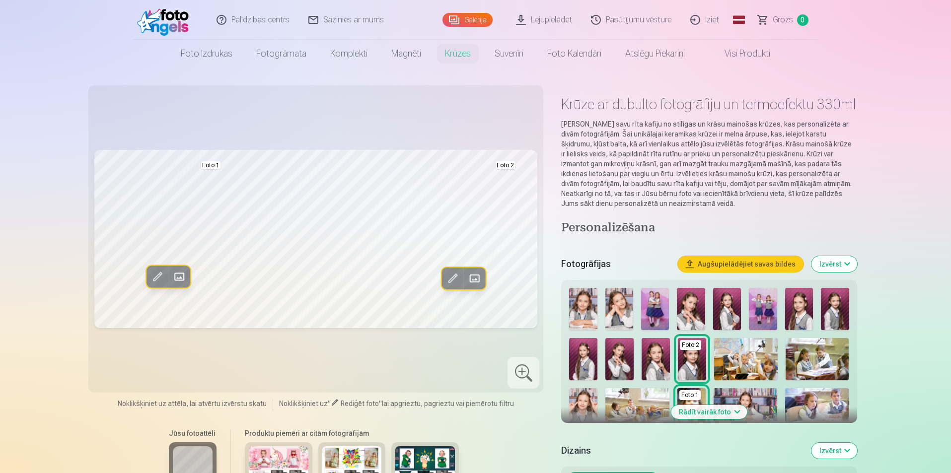
click at [287, 452] on img at bounding box center [279, 467] width 60 height 40
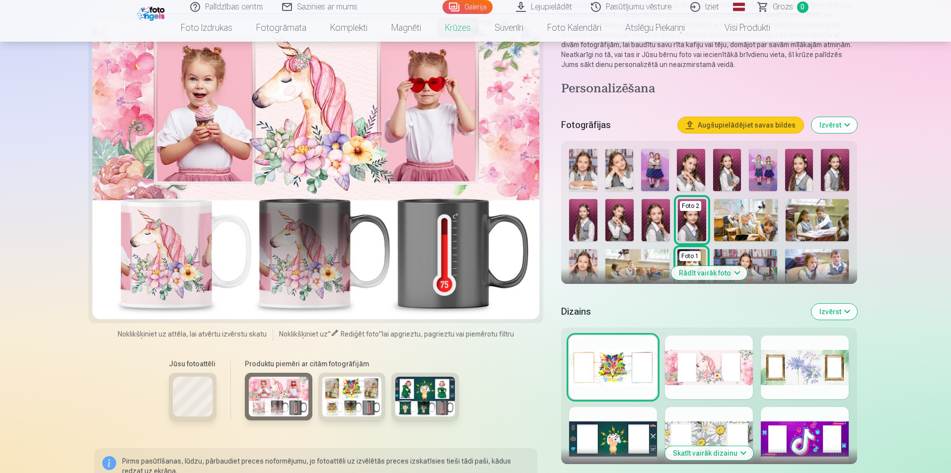
scroll to position [149, 0]
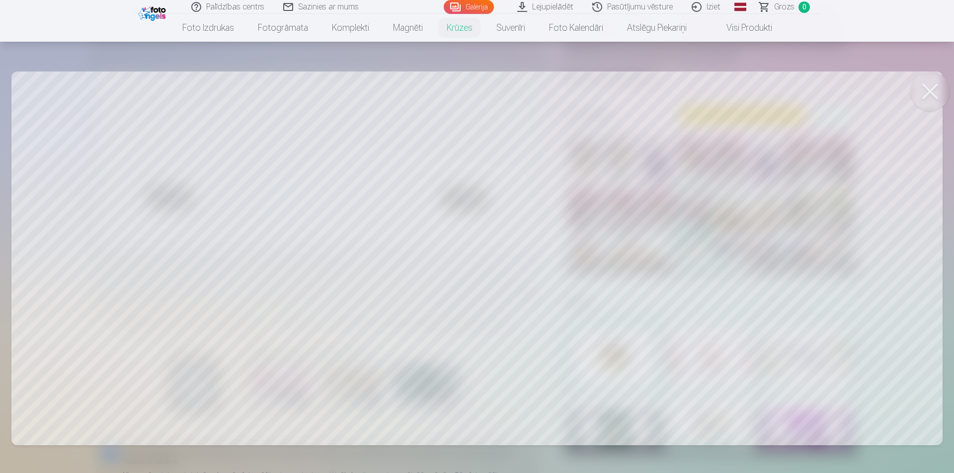
click at [297, 160] on div at bounding box center [477, 236] width 954 height 473
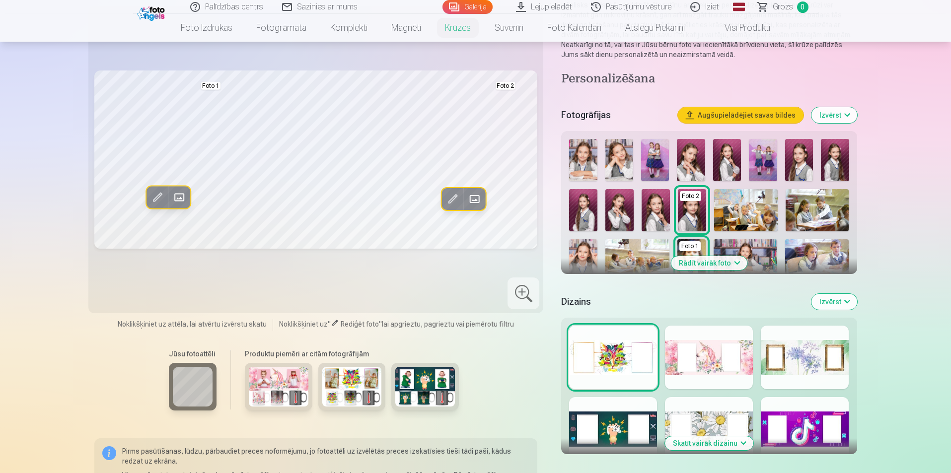
click at [715, 373] on div at bounding box center [709, 358] width 88 height 64
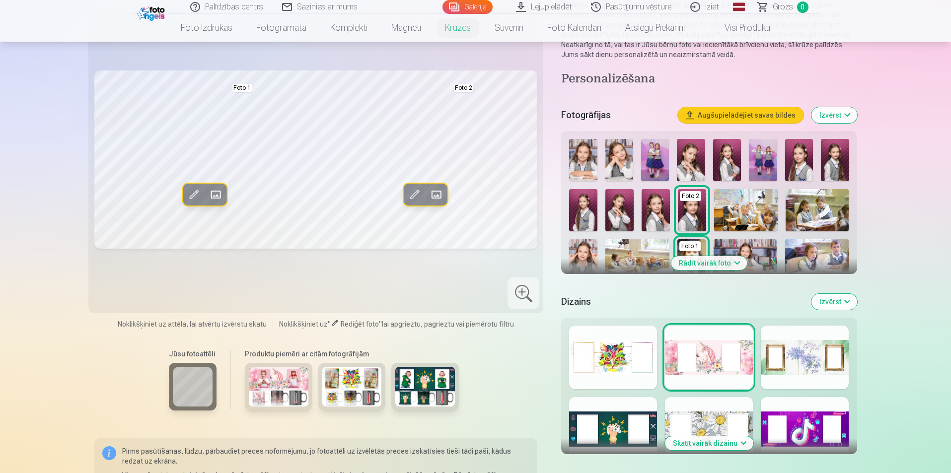
click at [437, 203] on span at bounding box center [436, 195] width 16 height 16
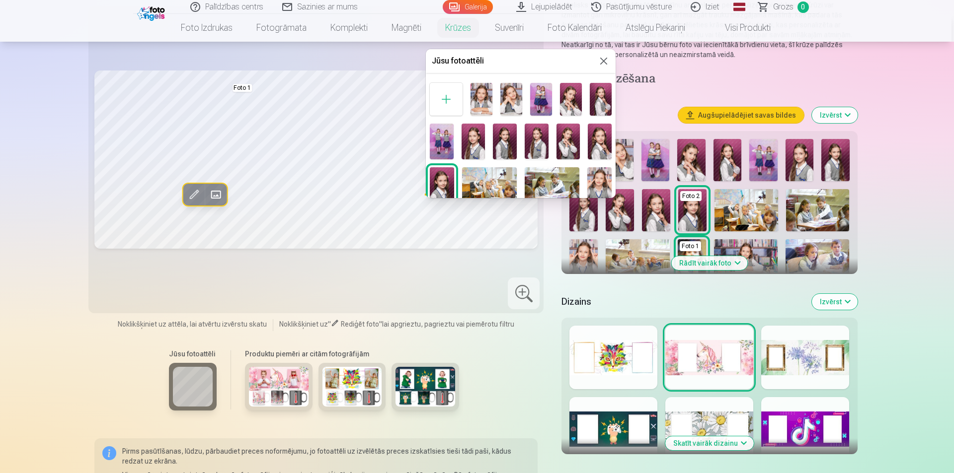
click at [570, 100] on img at bounding box center [571, 99] width 22 height 33
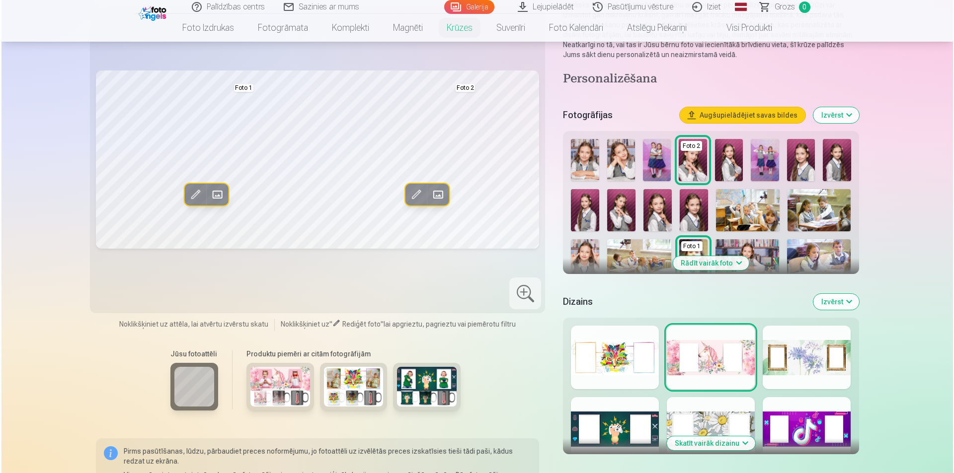
scroll to position [248, 0]
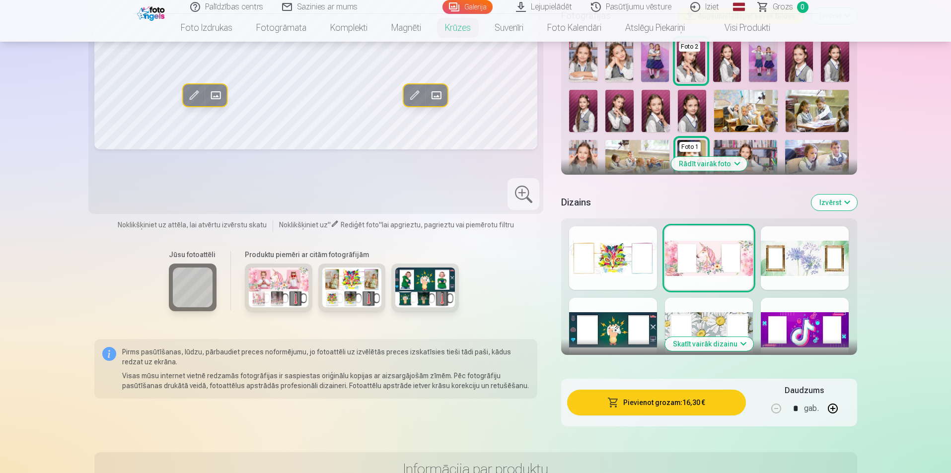
click at [652, 416] on button "Pievienot grozam : 16,30 €" at bounding box center [656, 403] width 178 height 26
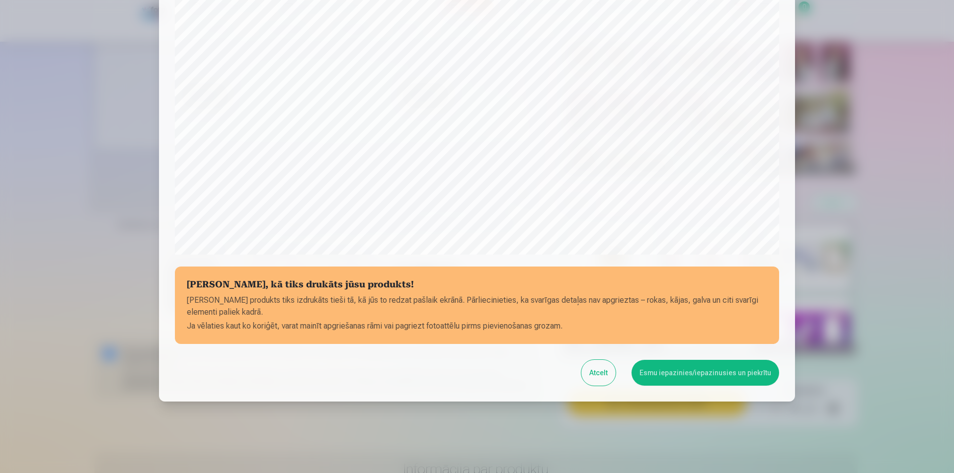
scroll to position [242, 0]
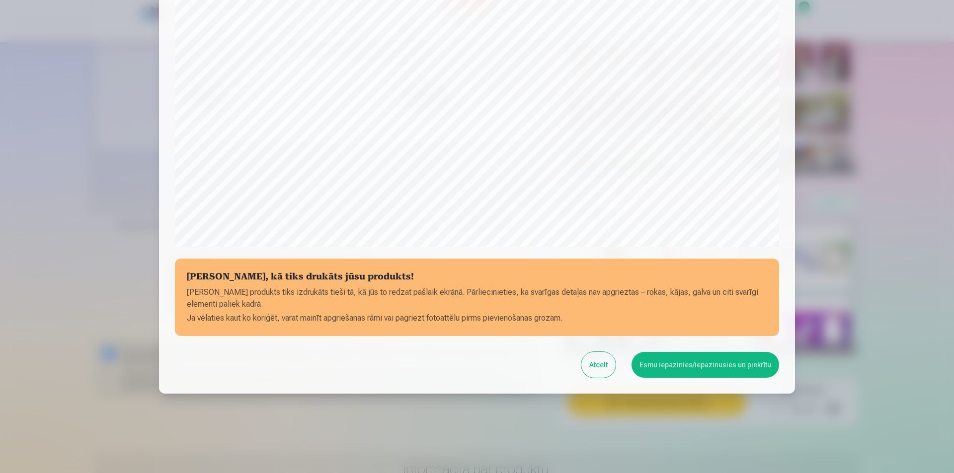
click at [702, 363] on button "Esmu iepazinies/iepazinusies un piekrītu" at bounding box center [705, 365] width 148 height 26
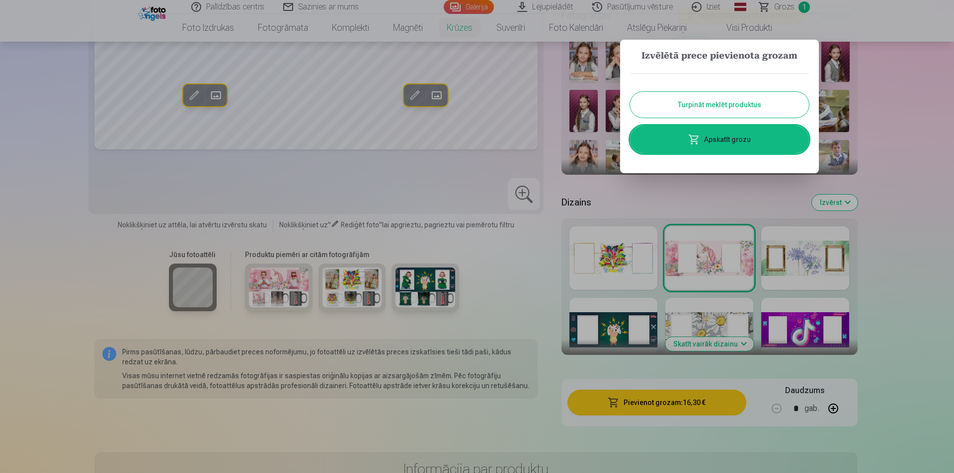
click at [742, 137] on link "Apskatīt grozu" at bounding box center [719, 140] width 179 height 28
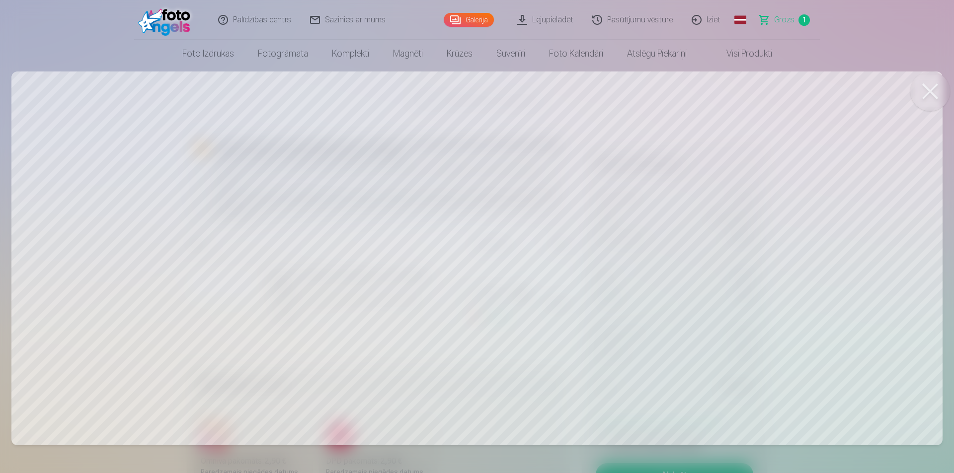
click at [932, 90] on button at bounding box center [930, 92] width 40 height 40
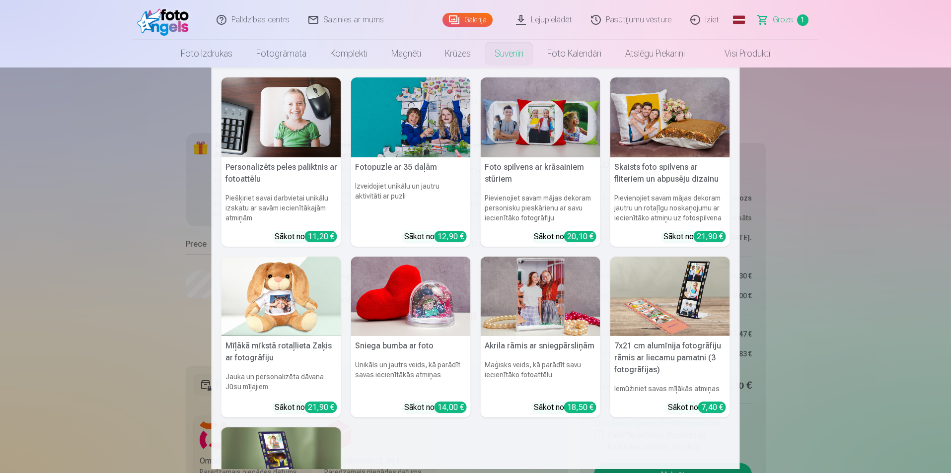
click at [693, 137] on img at bounding box center [671, 118] width 120 height 80
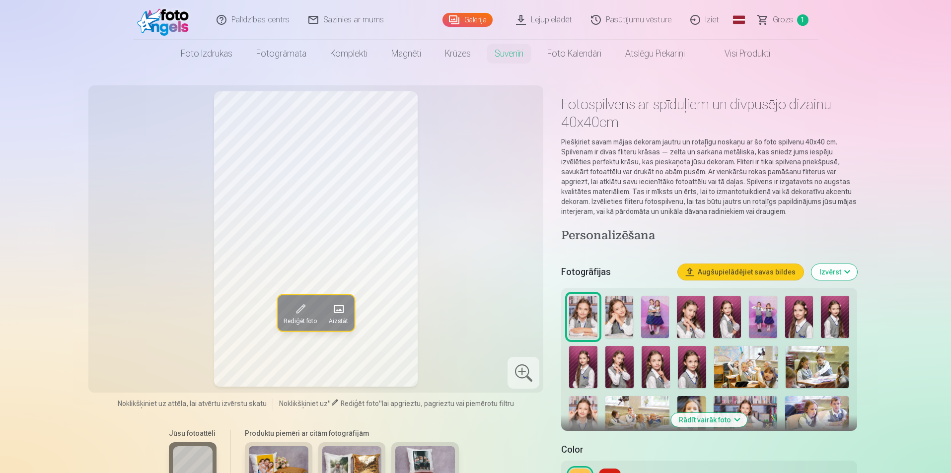
click at [278, 456] on img at bounding box center [279, 467] width 60 height 40
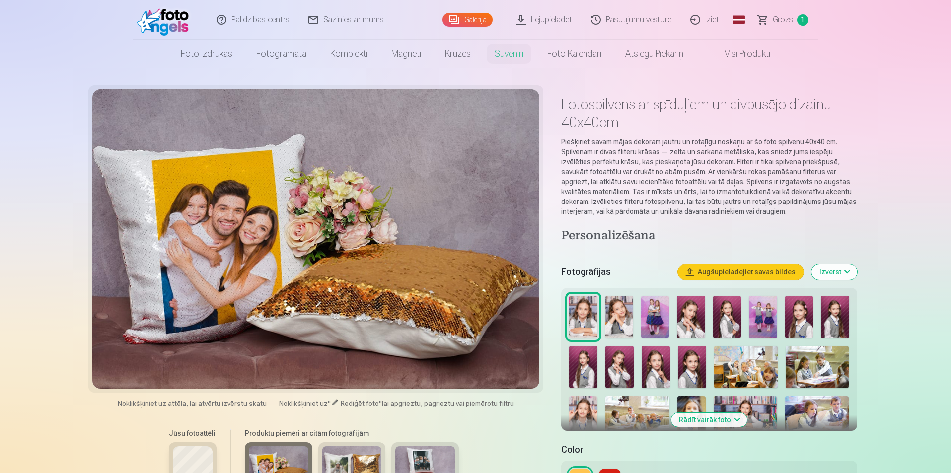
click at [347, 455] on img at bounding box center [352, 467] width 60 height 40
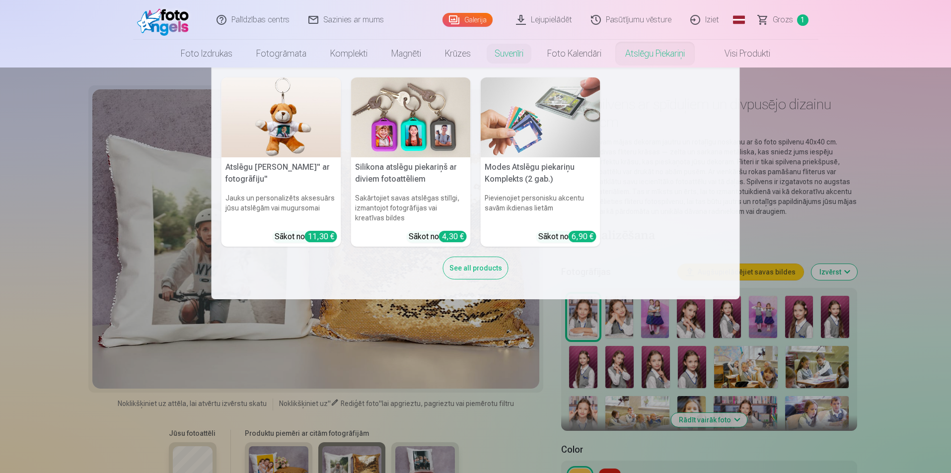
click at [663, 49] on link "Atslēgu piekariņi" at bounding box center [655, 54] width 83 height 28
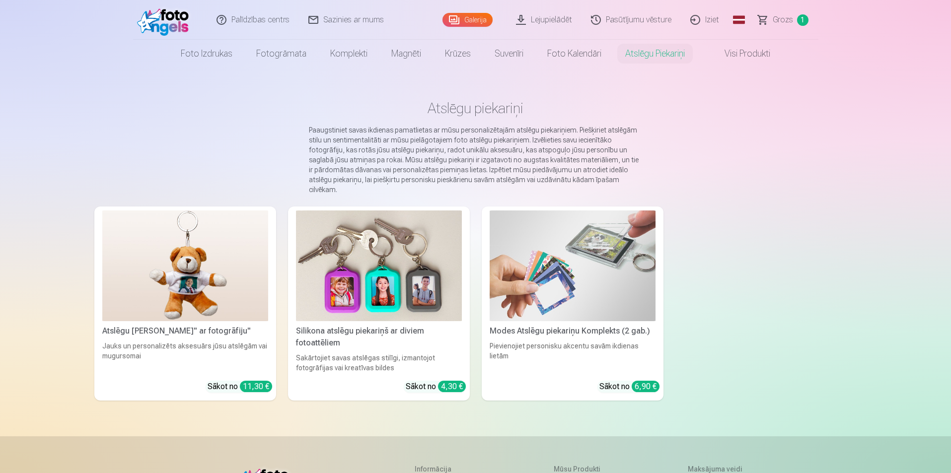
click at [744, 53] on link "Visi produkti" at bounding box center [739, 54] width 85 height 28
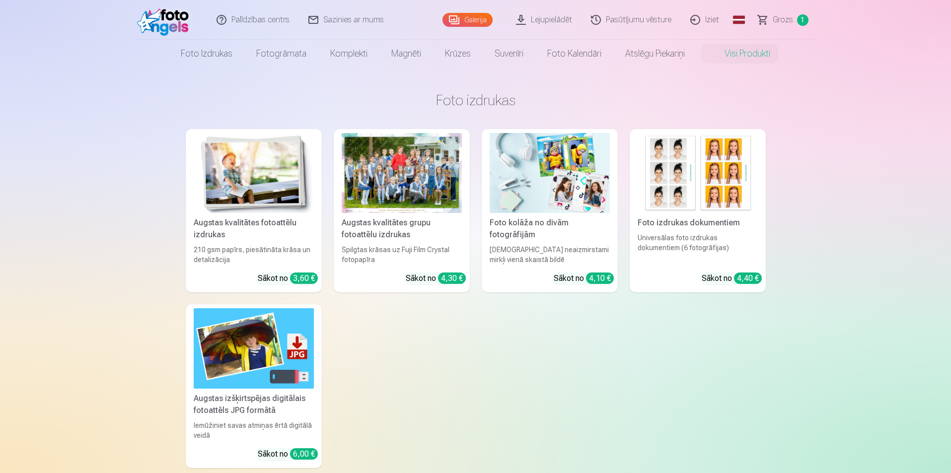
click at [233, 358] on img at bounding box center [254, 349] width 120 height 80
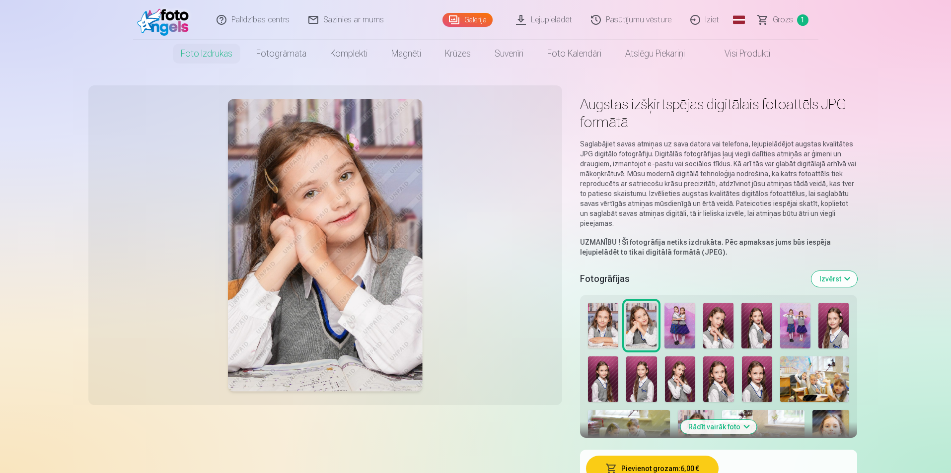
click at [754, 329] on img at bounding box center [757, 326] width 30 height 46
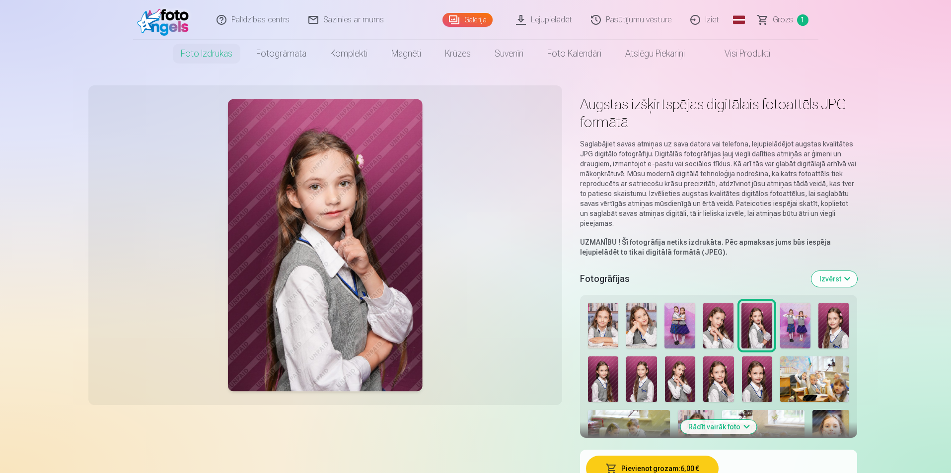
click at [708, 330] on img at bounding box center [718, 326] width 30 height 46
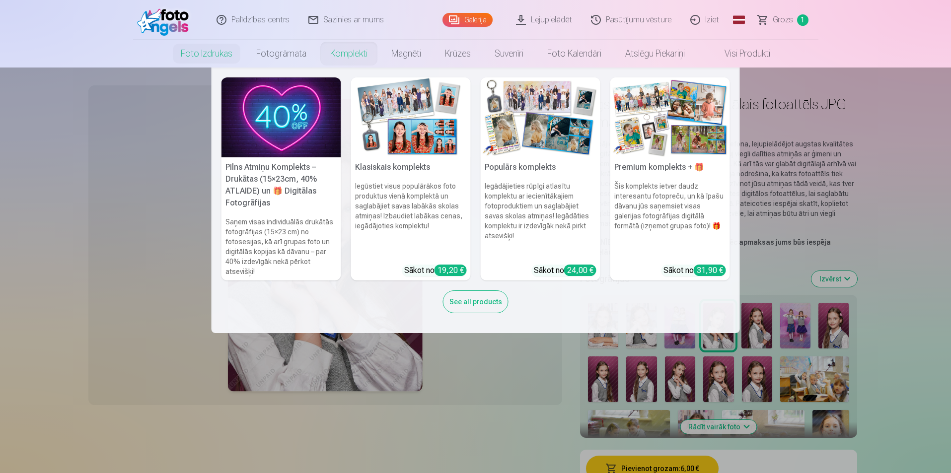
click at [293, 141] on img at bounding box center [282, 118] width 120 height 80
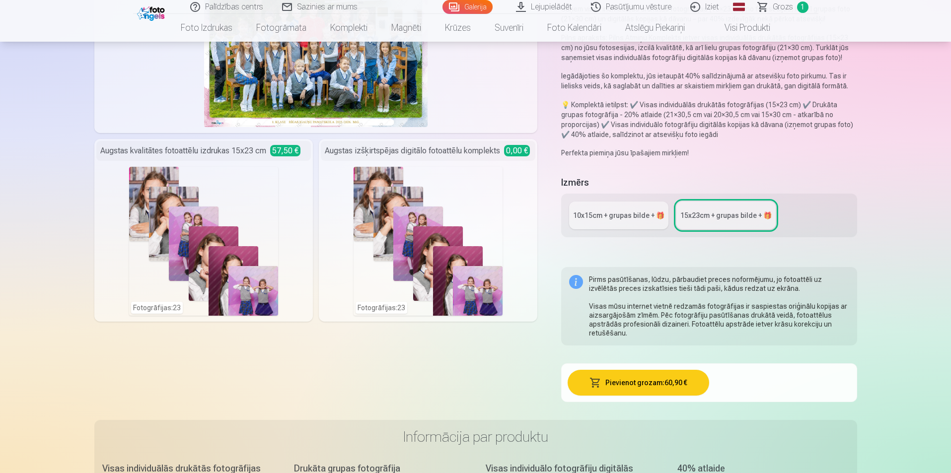
scroll to position [149, 0]
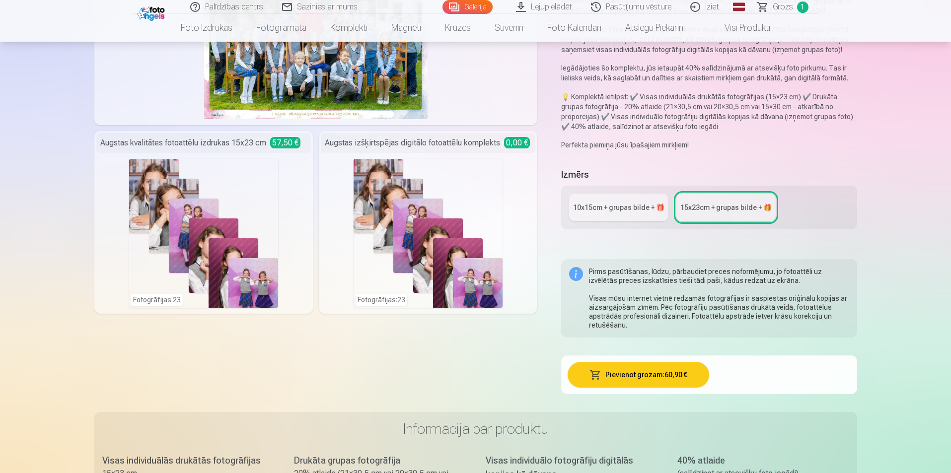
click at [419, 156] on div "Augstas izšķirtspējas digitālo fotoattēlu komplekts 0,00 € Fotogrāfijas : 23" at bounding box center [428, 222] width 219 height 183
click at [440, 253] on div "Fotogrāfijas : 23" at bounding box center [428, 233] width 149 height 149
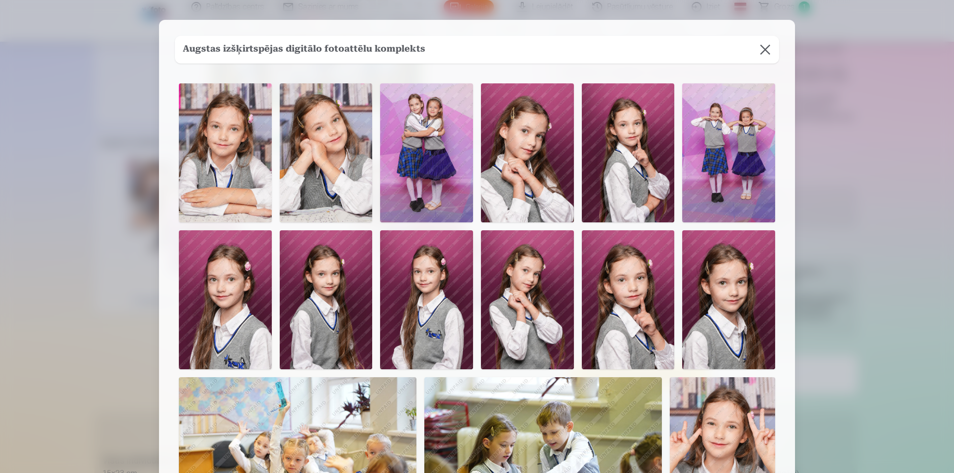
click at [769, 51] on button at bounding box center [765, 50] width 28 height 28
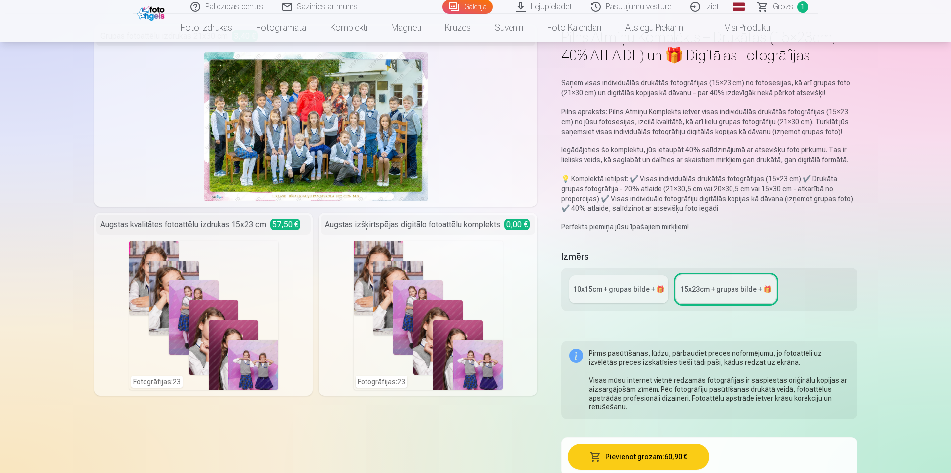
scroll to position [0, 0]
